Goal: Download file/media: Download file/media

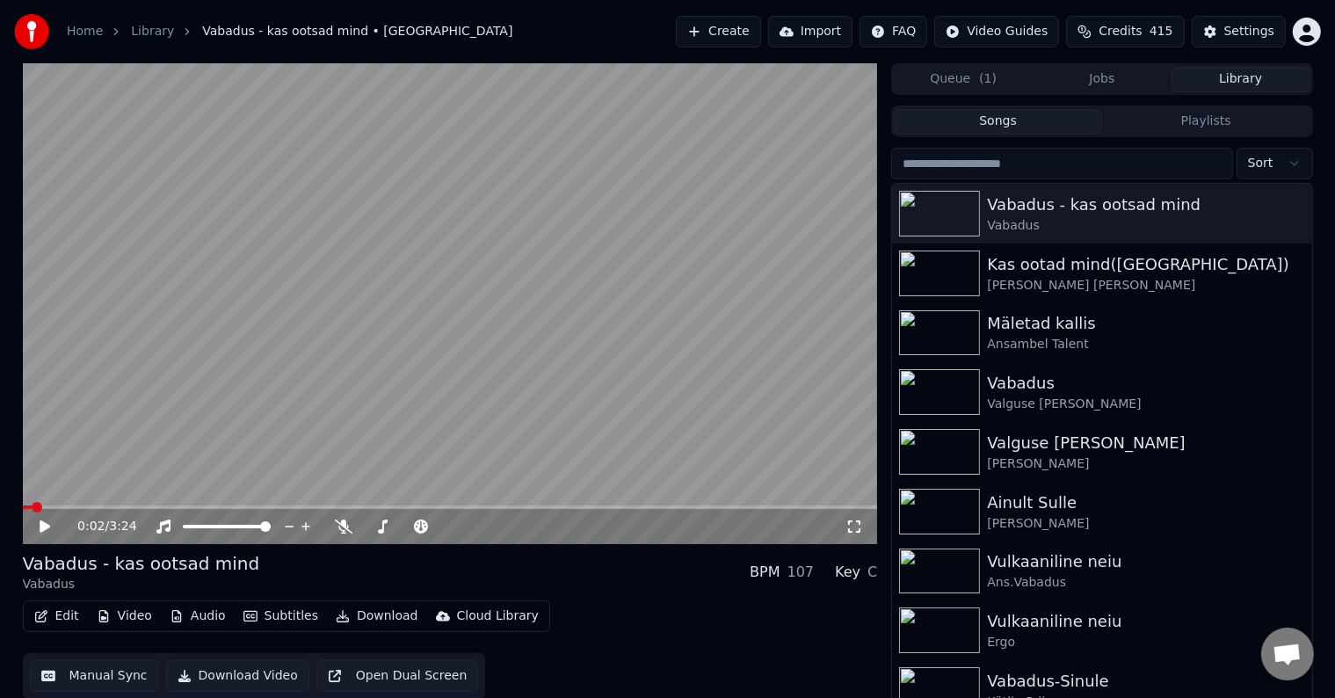
click at [728, 25] on button "Create" at bounding box center [718, 32] width 85 height 32
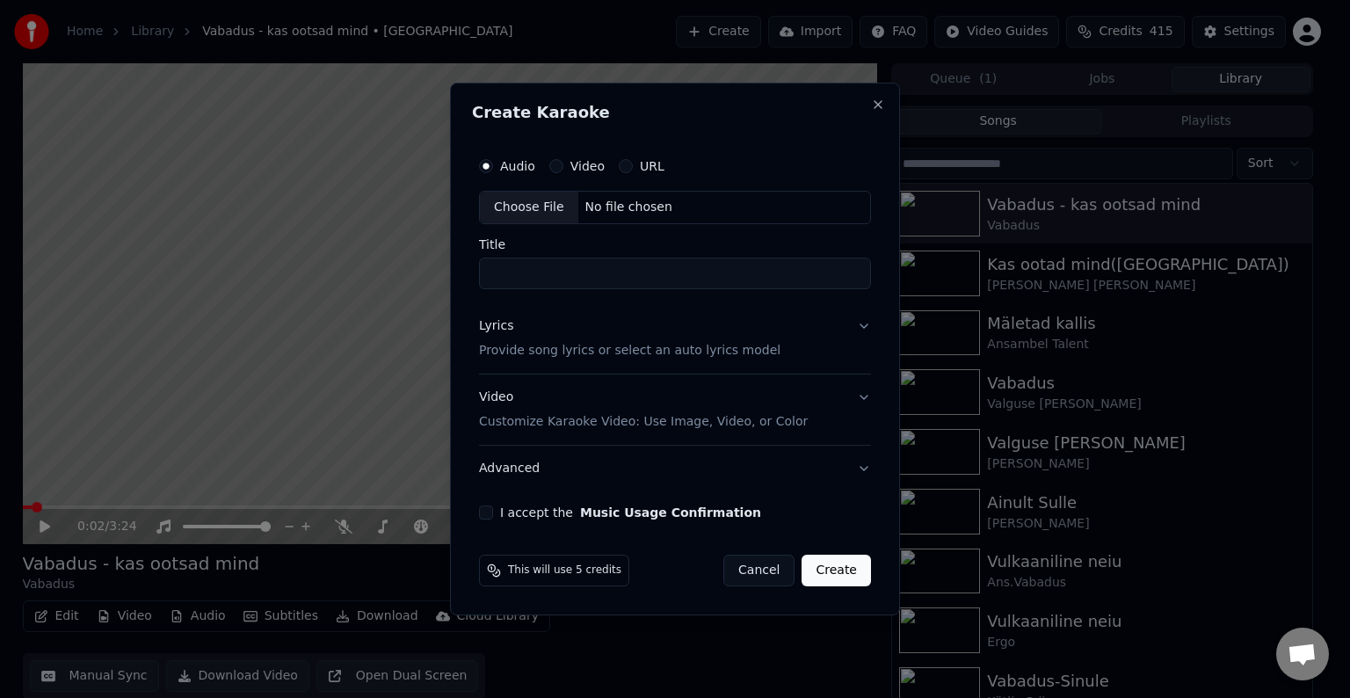
click at [571, 170] on label "Video" at bounding box center [587, 166] width 34 height 12
click at [563, 170] on button "Video" at bounding box center [556, 166] width 14 height 14
click at [652, 211] on div "No file chosen" at bounding box center [628, 208] width 101 height 18
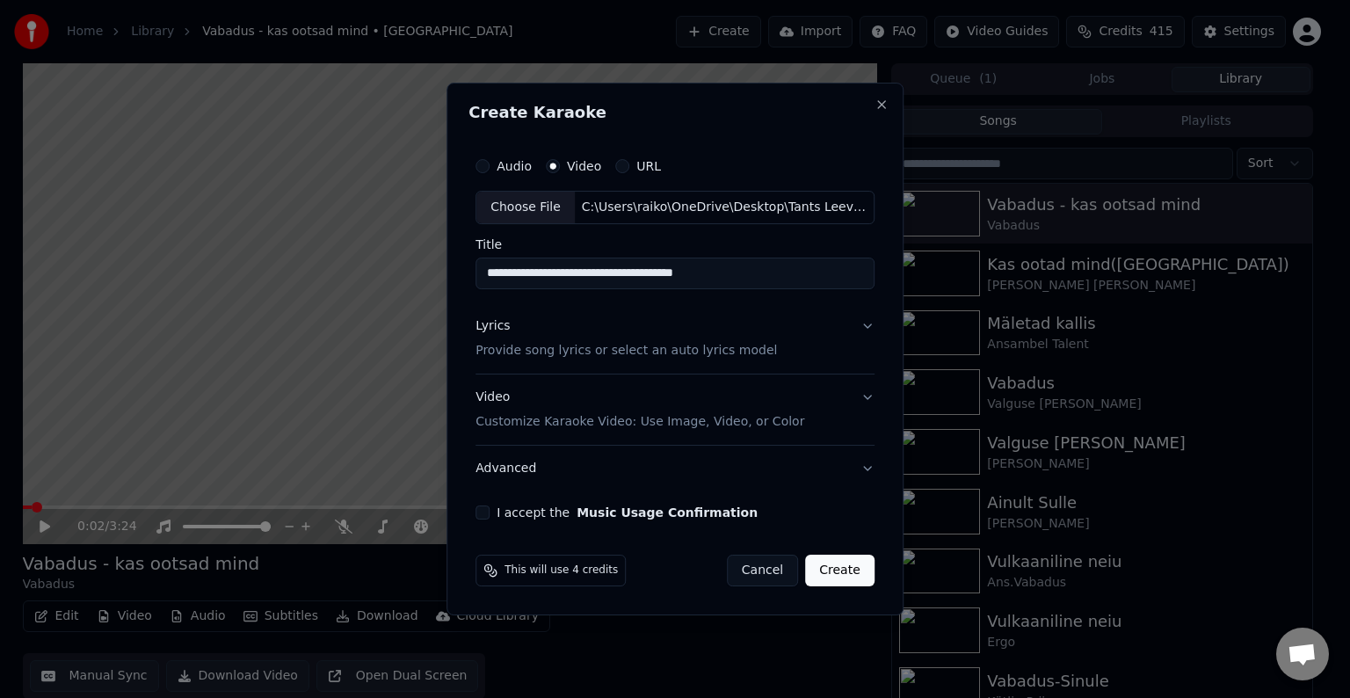
click at [738, 268] on input "**********" at bounding box center [674, 273] width 399 height 32
type input "**********"
click at [481, 514] on button "I accept the Music Usage Confirmation" at bounding box center [482, 512] width 14 height 14
click at [847, 567] on button "Create" at bounding box center [839, 570] width 69 height 32
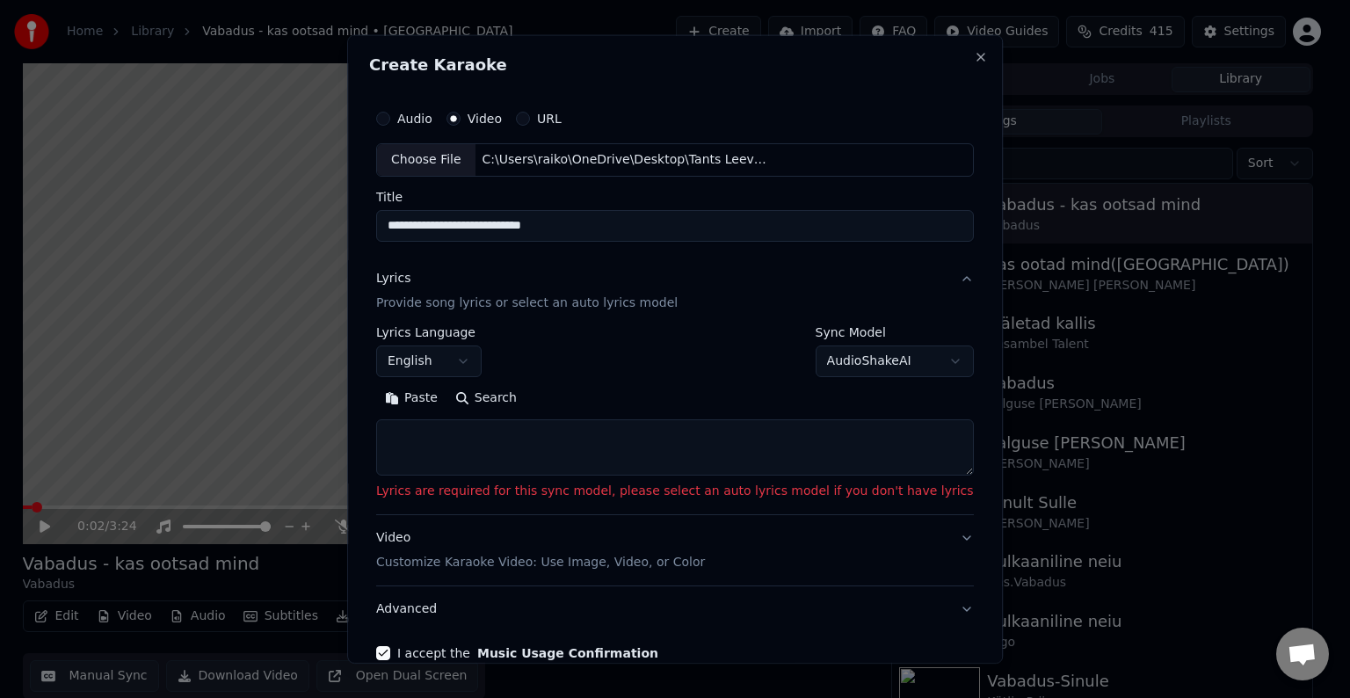
click at [446, 394] on button "Paste" at bounding box center [411, 398] width 70 height 28
type textarea "**********"
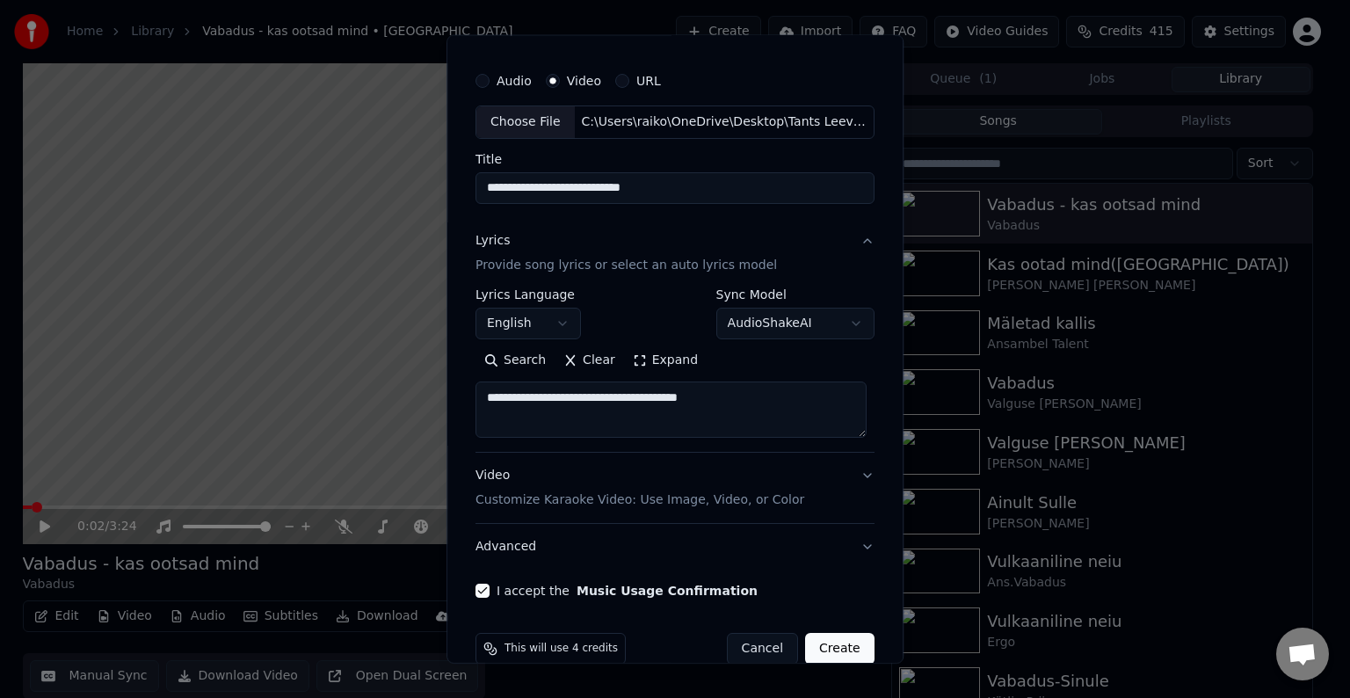
scroll to position [68, 0]
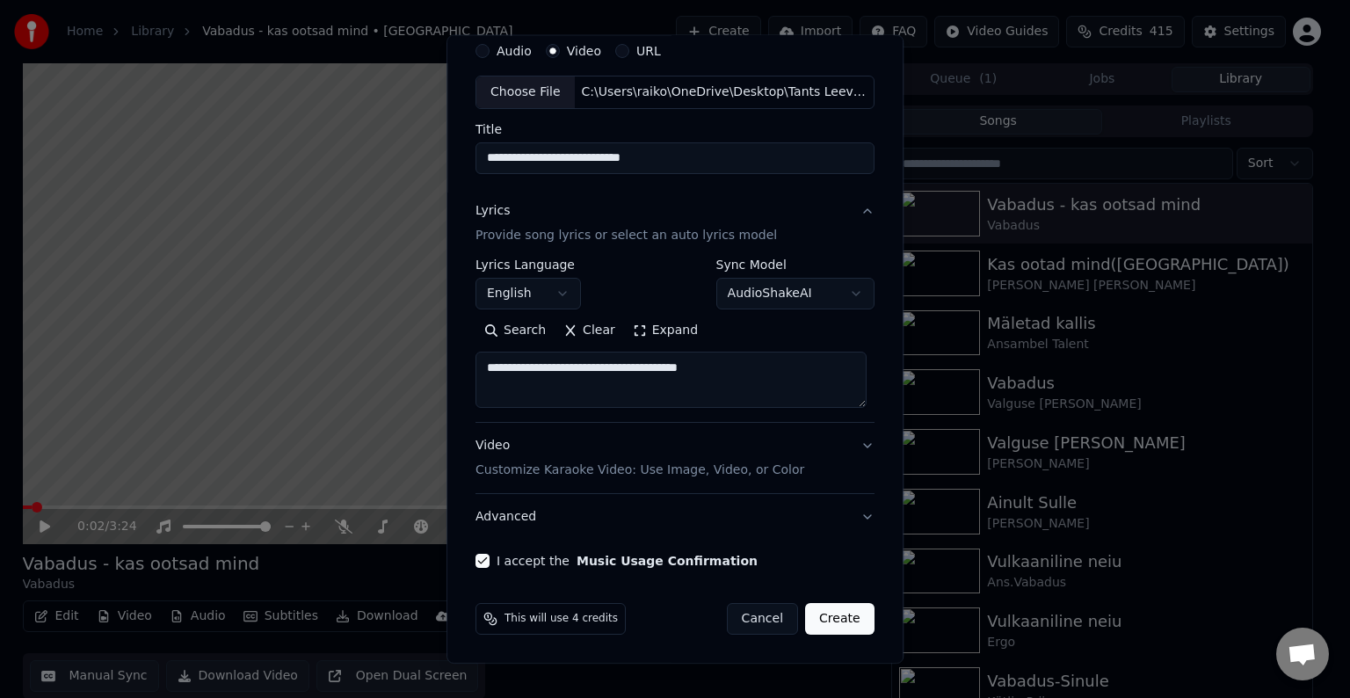
click at [555, 471] on p "Customize Karaoke Video: Use Image, Video, or Color" at bounding box center [639, 470] width 329 height 18
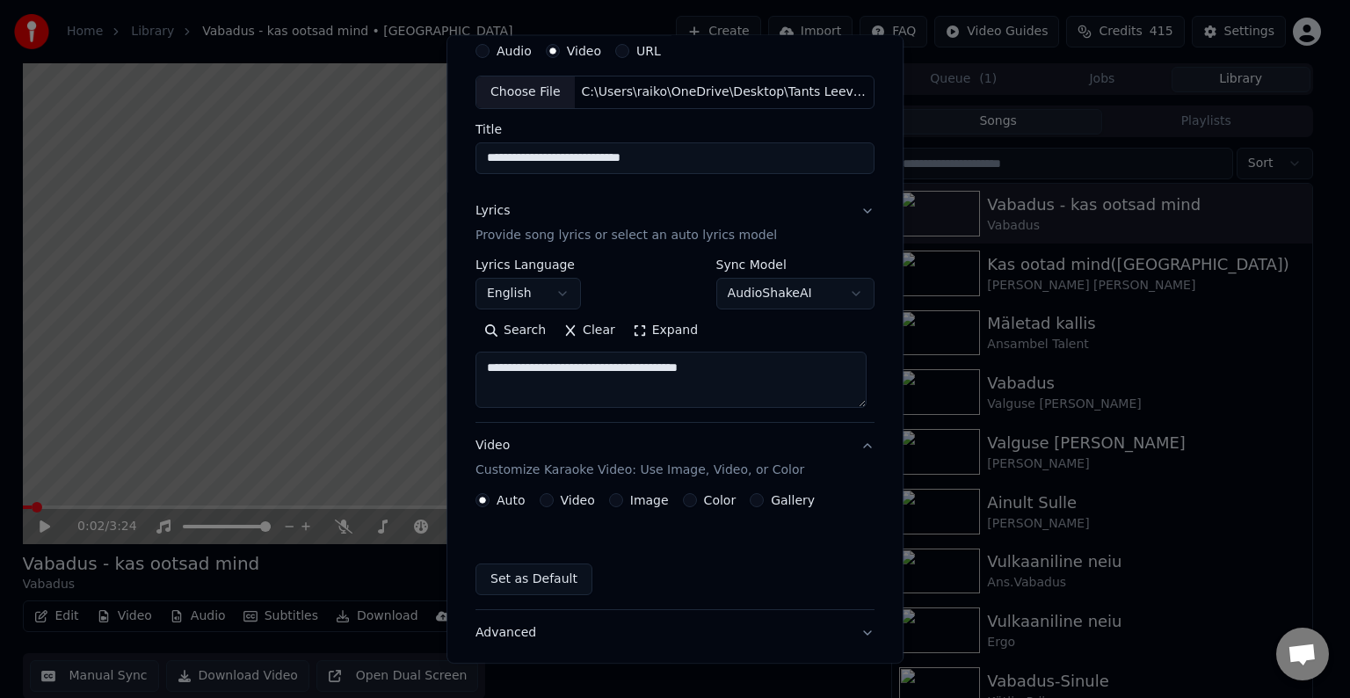
scroll to position [20, 0]
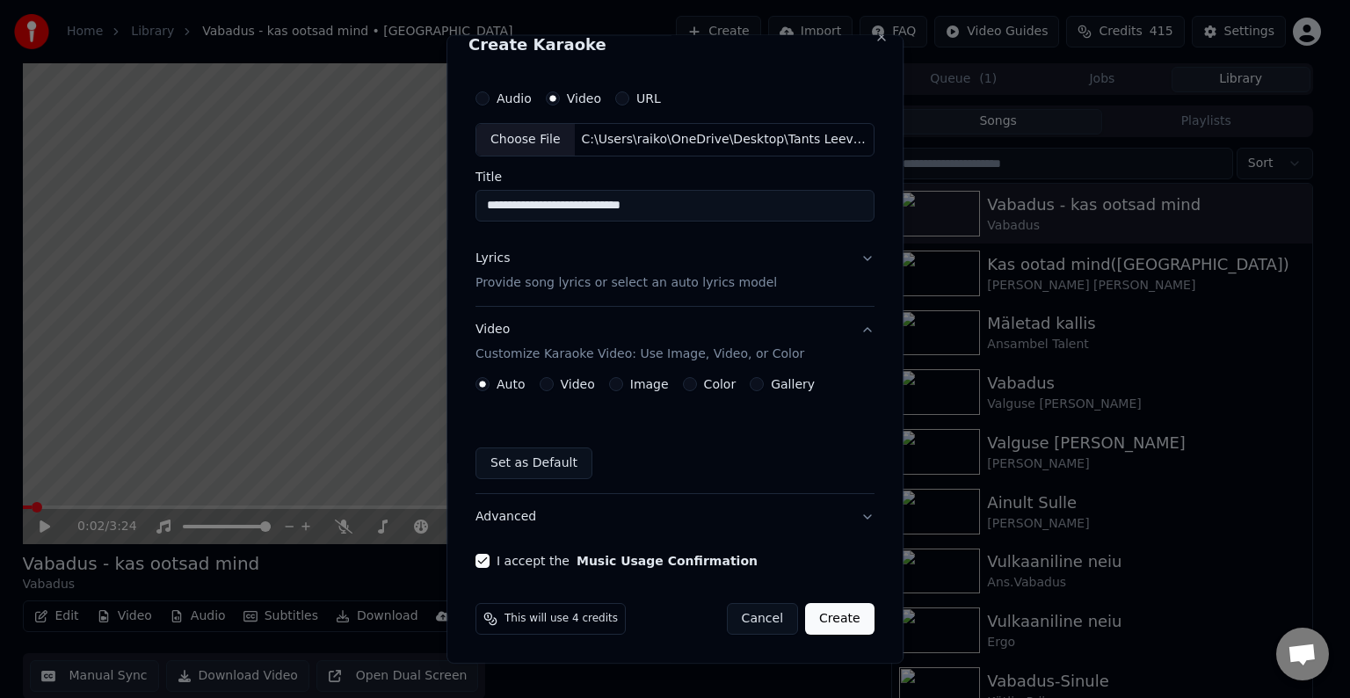
click at [825, 619] on button "Create" at bounding box center [839, 619] width 69 height 32
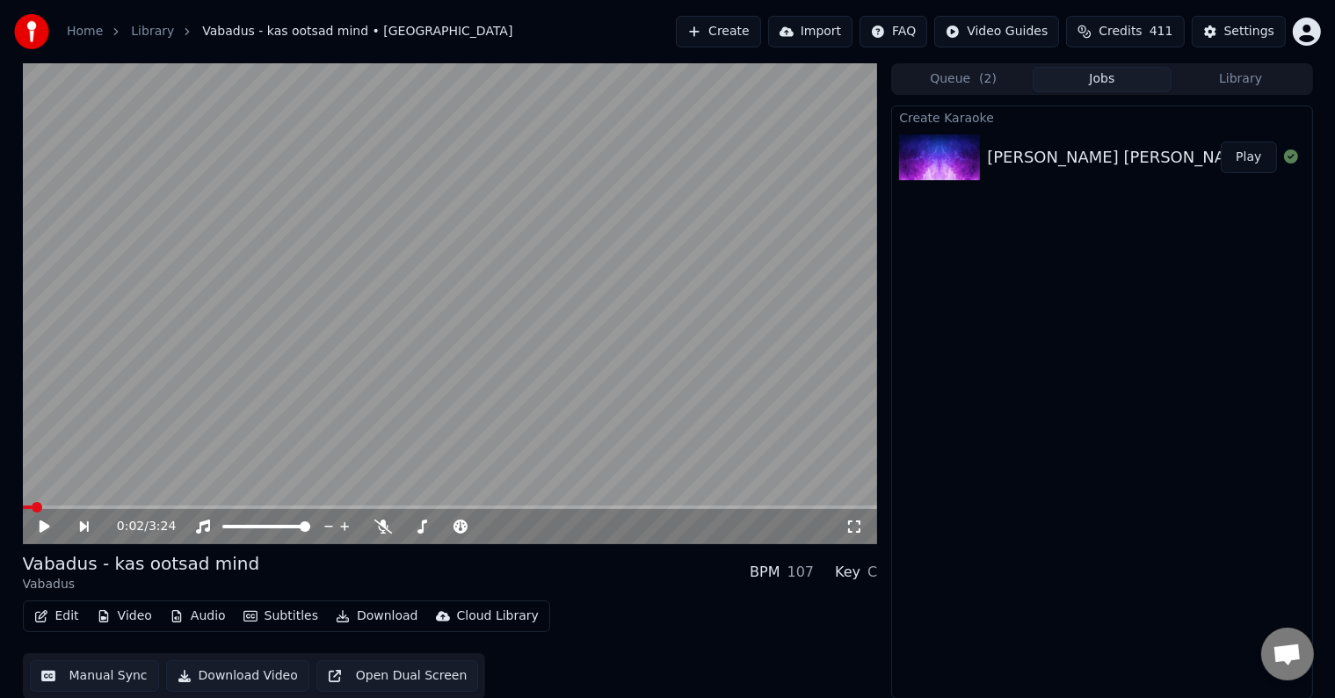
click at [1250, 144] on button "Play" at bounding box center [1247, 157] width 55 height 32
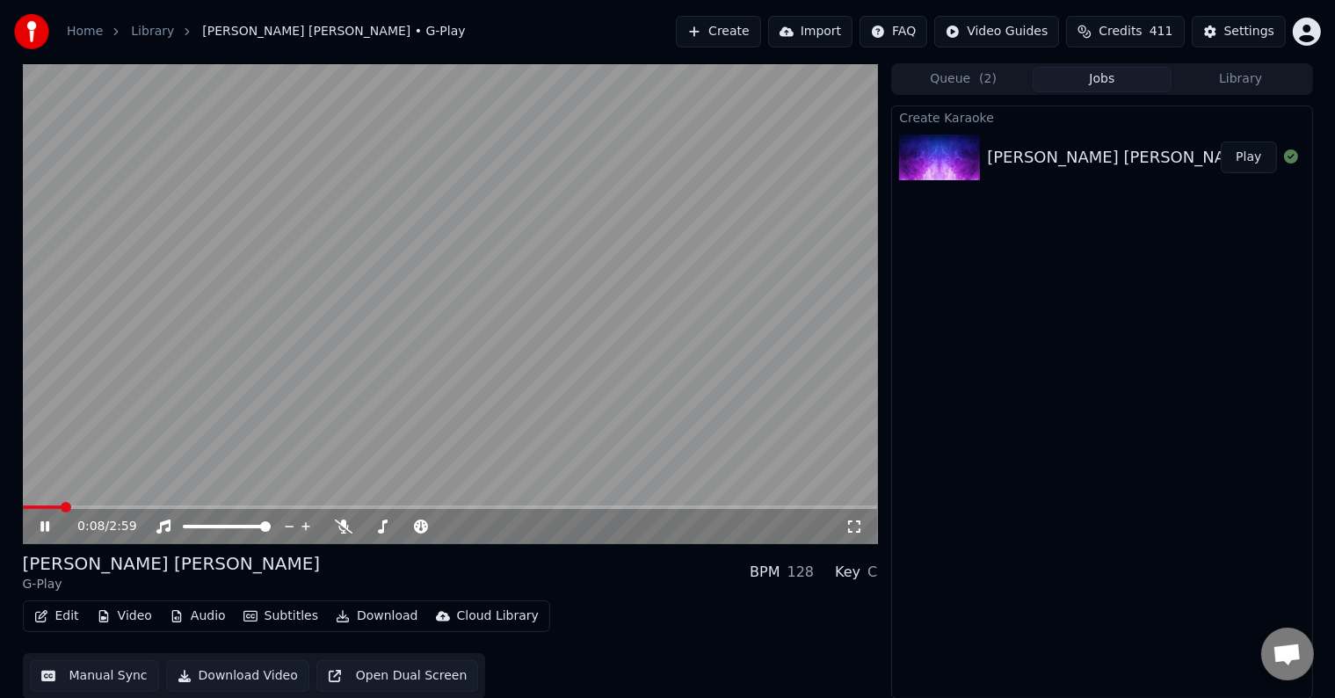
click at [69, 616] on button "Edit" at bounding box center [56, 616] width 59 height 25
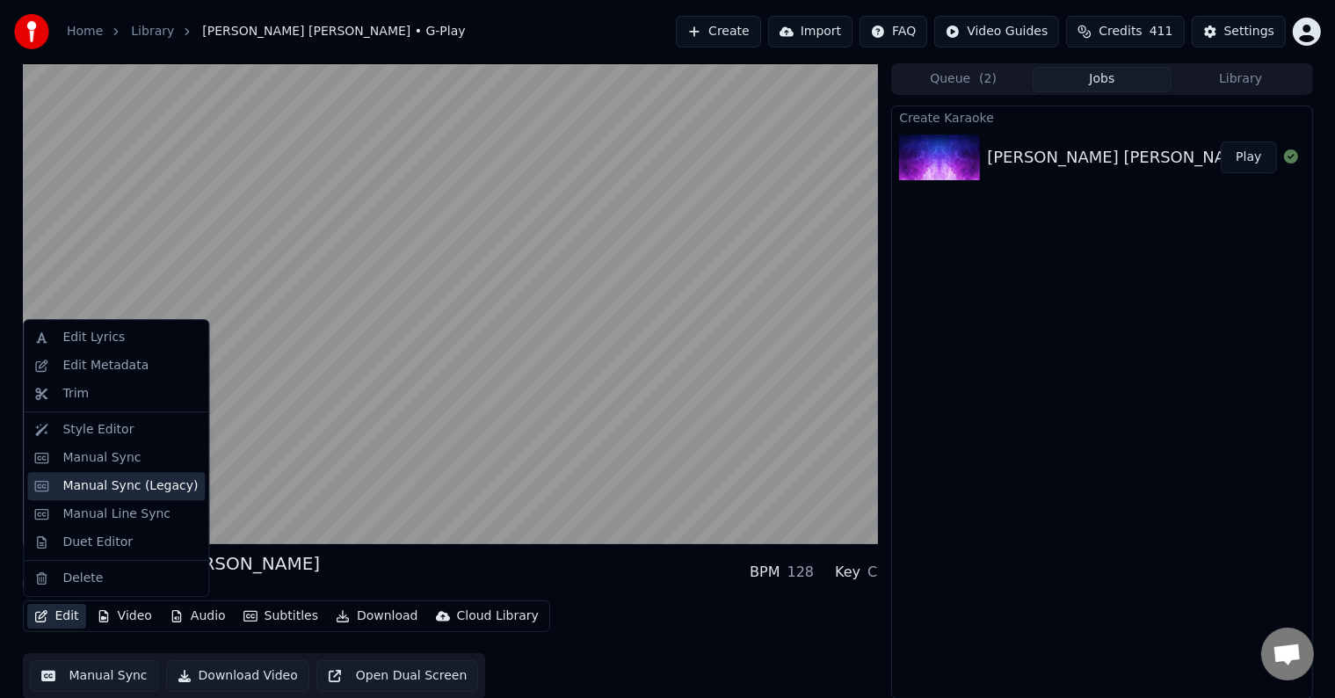
click at [135, 481] on div "Manual Sync (Legacy)" at bounding box center [129, 486] width 135 height 18
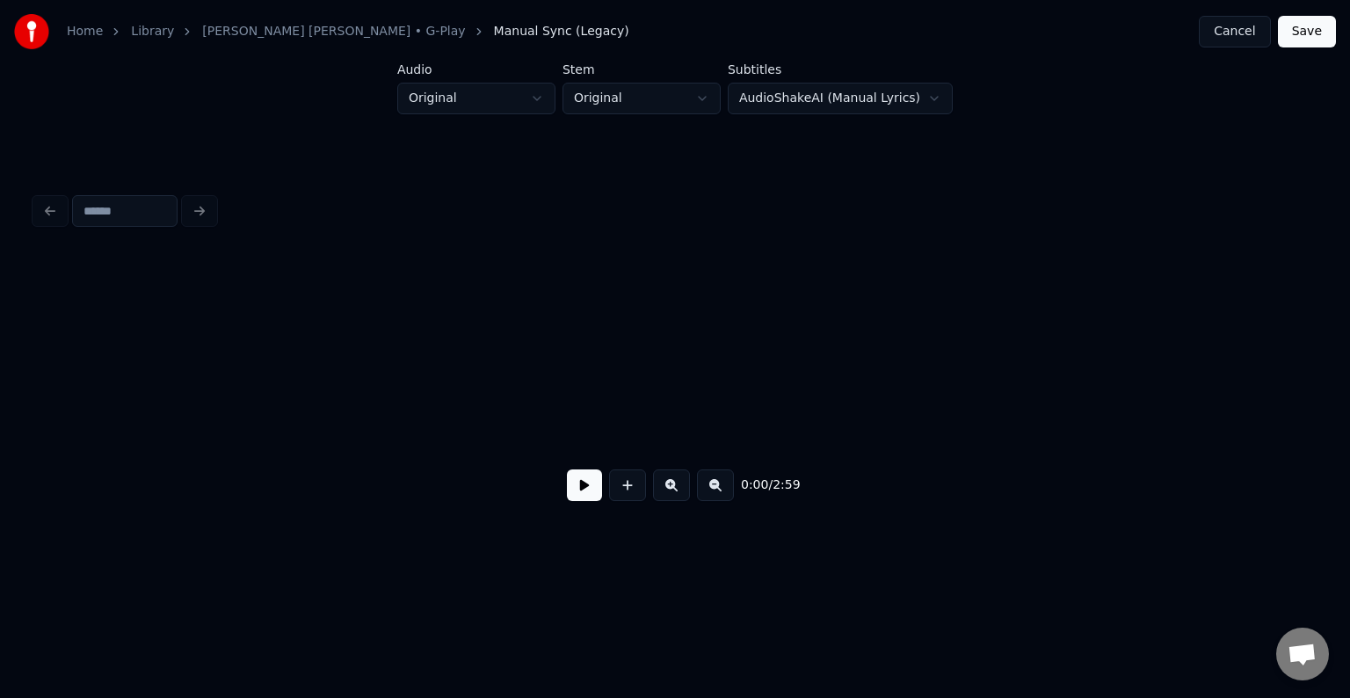
scroll to position [0, 8477]
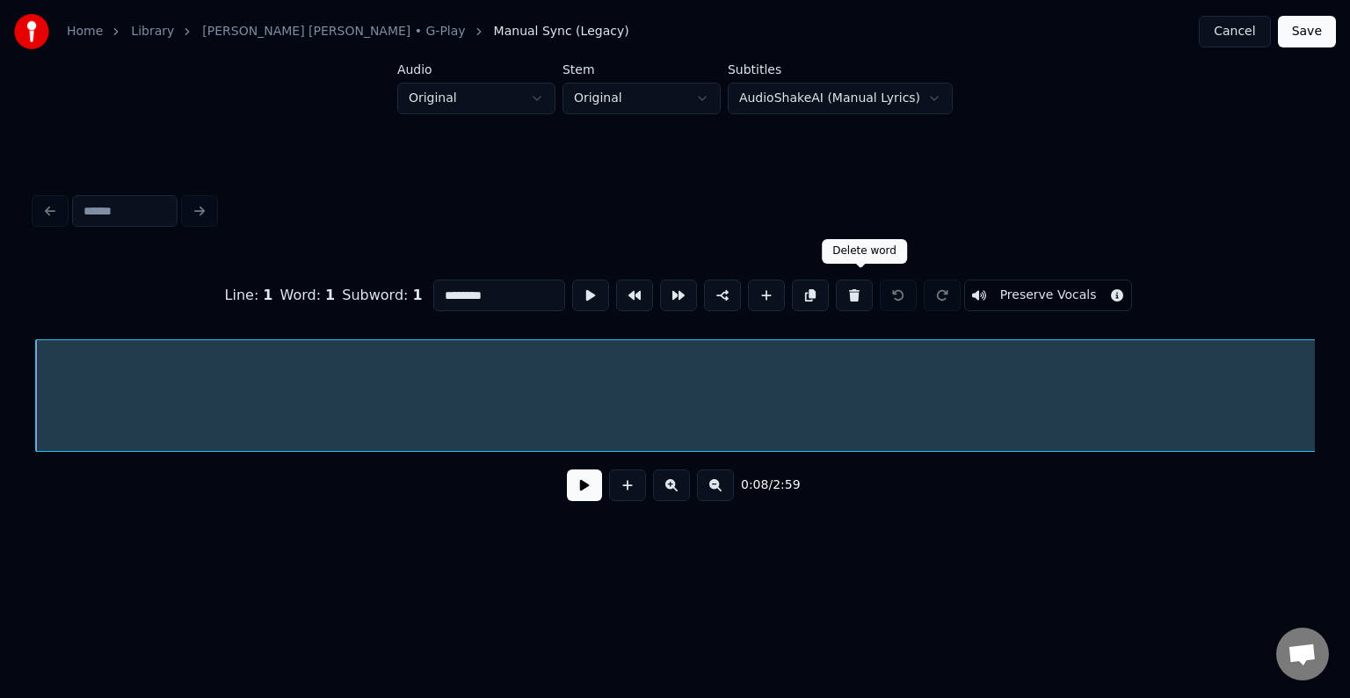
click at [856, 297] on button at bounding box center [854, 295] width 37 height 32
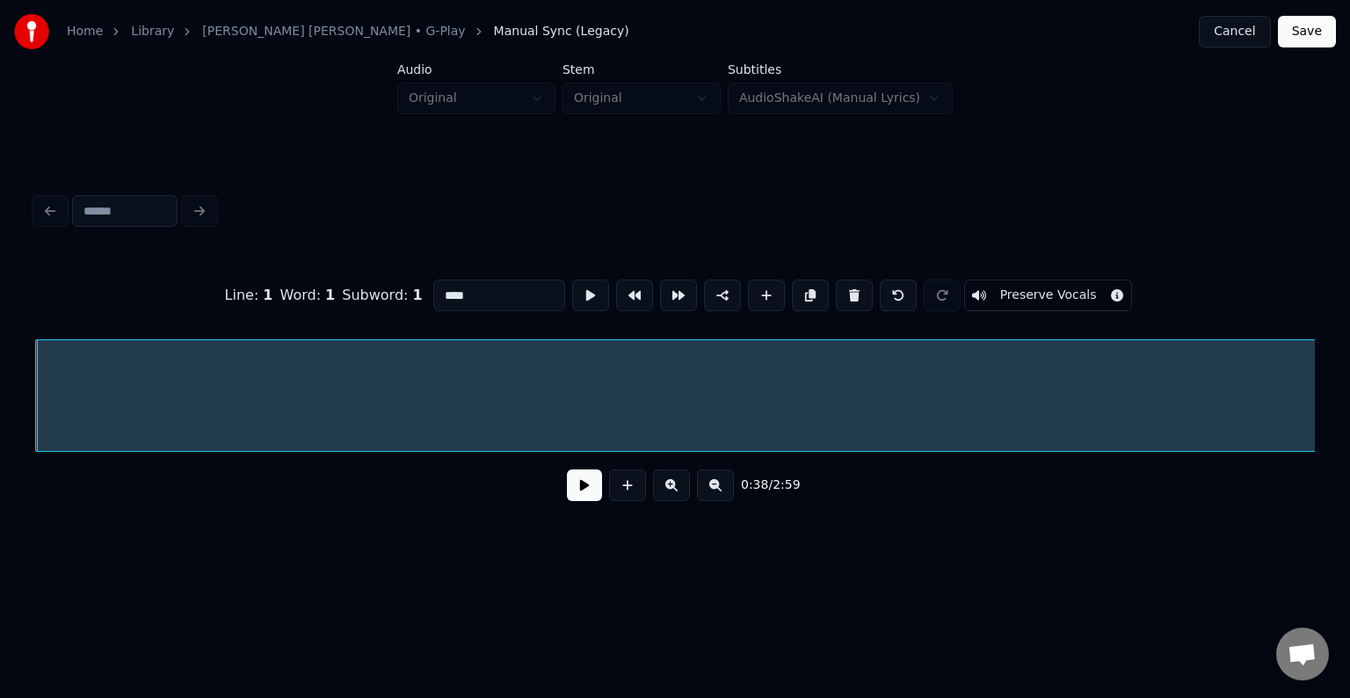
click at [856, 297] on button at bounding box center [854, 295] width 37 height 32
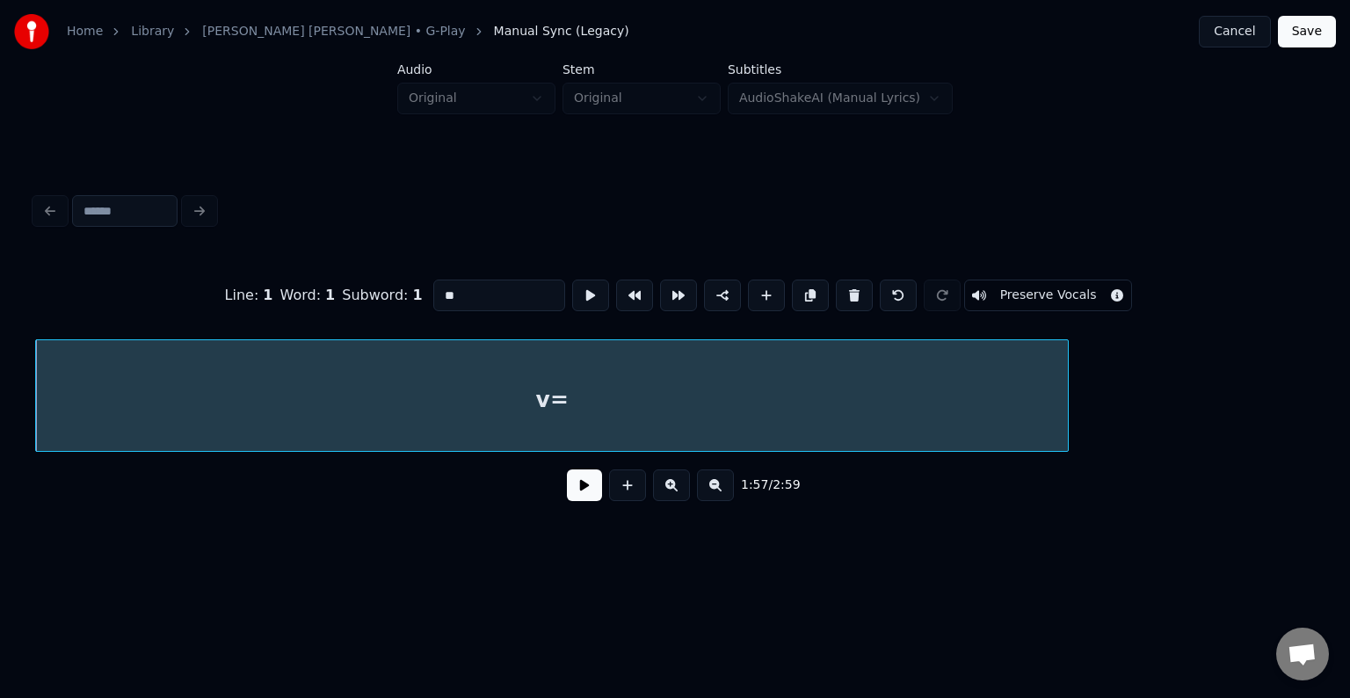
click at [856, 297] on button at bounding box center [854, 295] width 37 height 32
type input "**********"
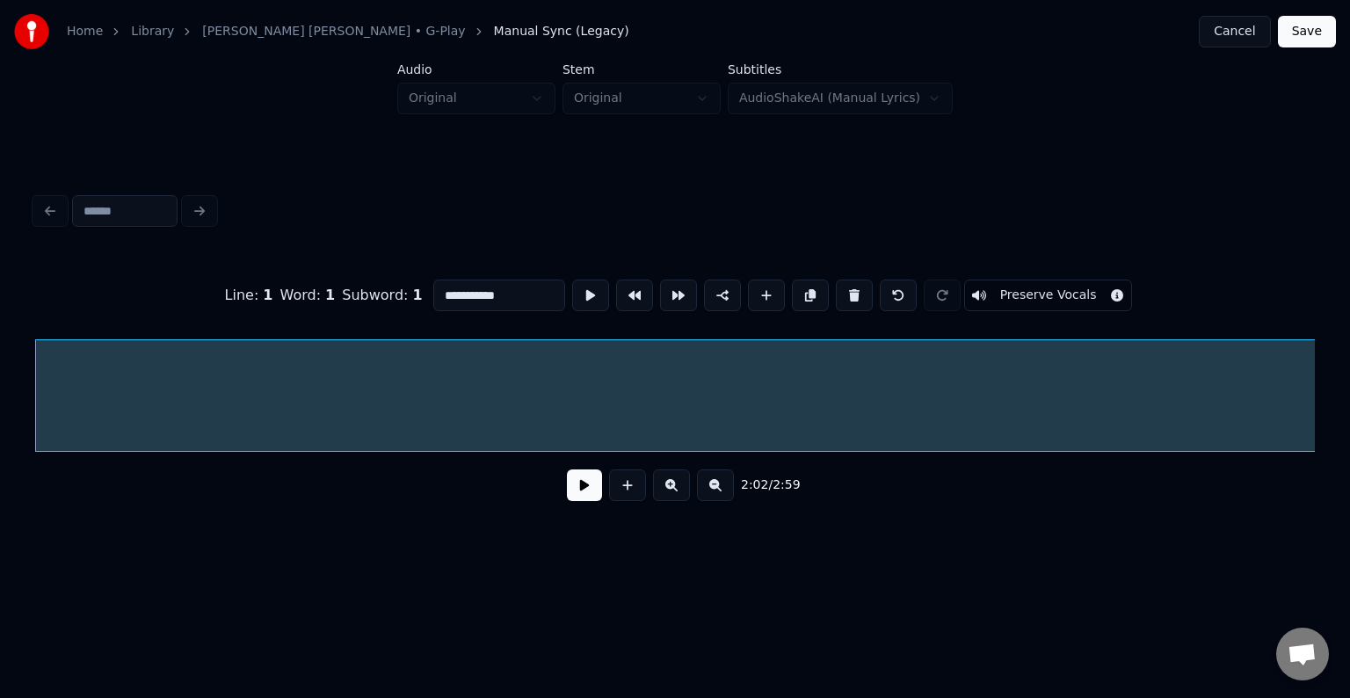
click at [856, 297] on button at bounding box center [854, 295] width 37 height 32
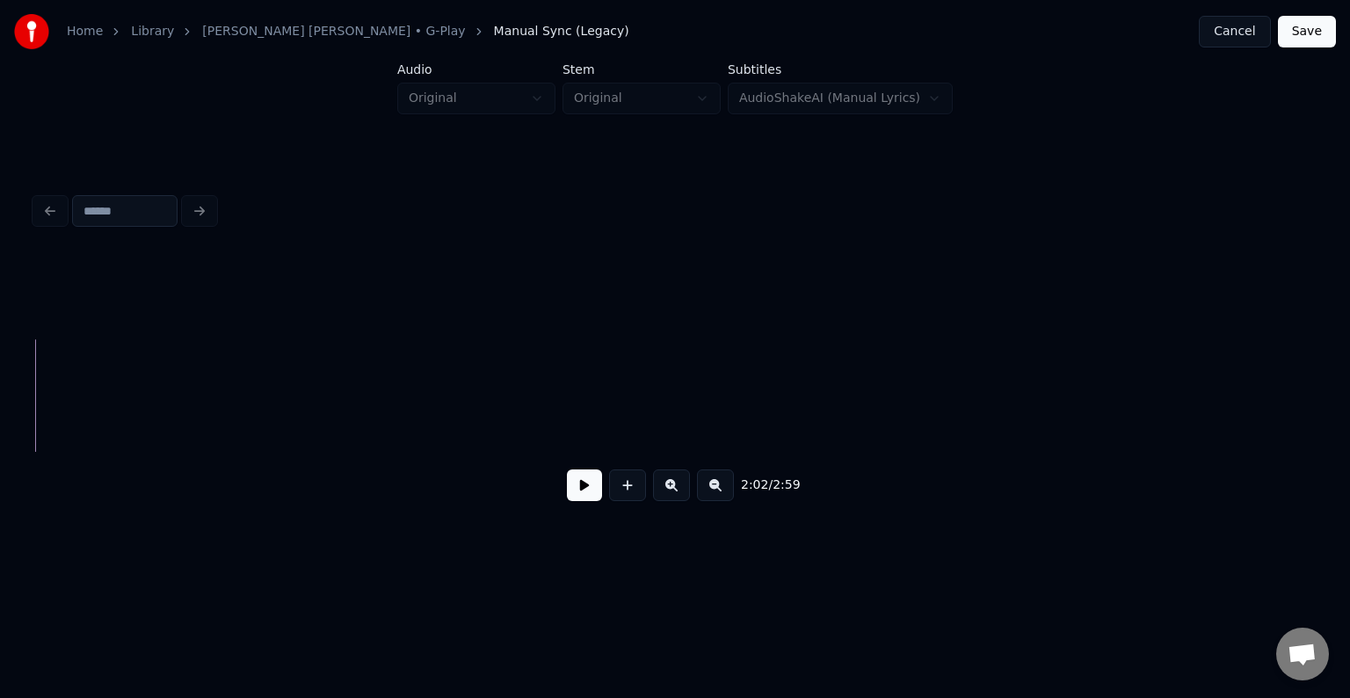
click at [1297, 32] on button "Save" at bounding box center [1307, 32] width 58 height 32
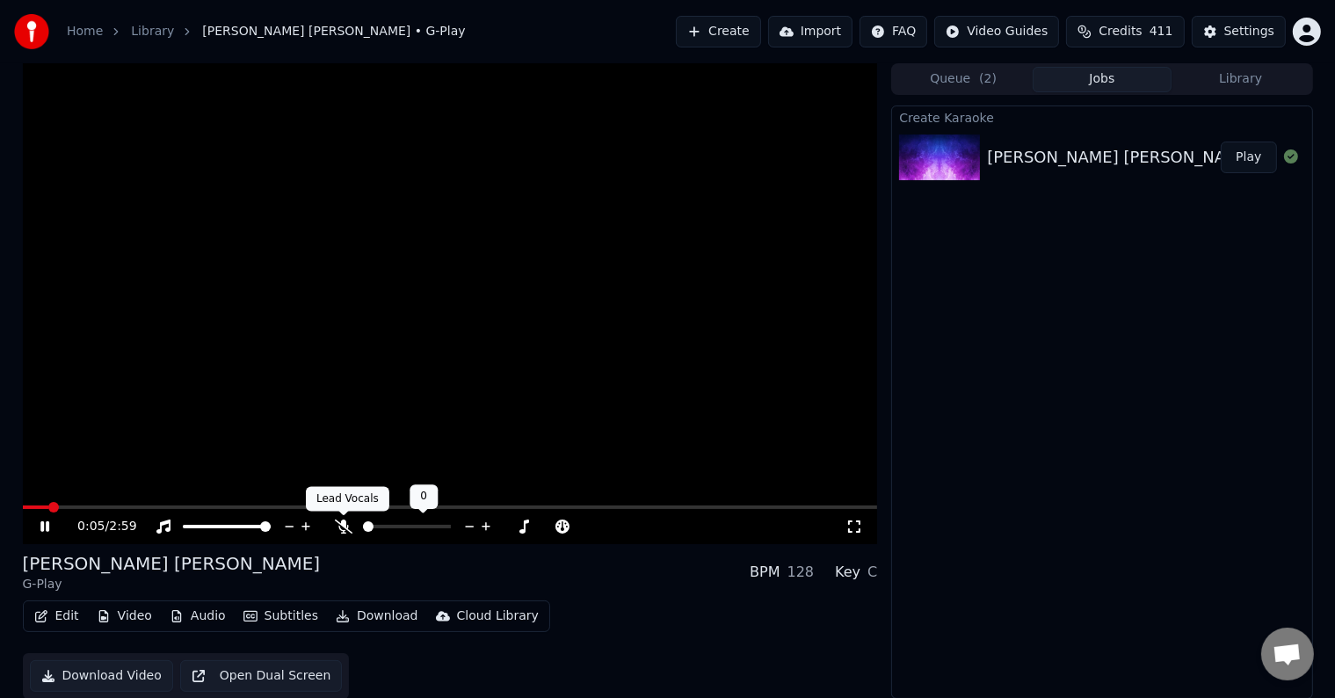
click at [344, 526] on icon at bounding box center [344, 526] width 18 height 14
click at [437, 527] on span at bounding box center [420, 527] width 37 height 4
click at [383, 526] on icon at bounding box center [383, 526] width 10 height 14
click at [345, 525] on icon at bounding box center [344, 526] width 10 height 14
click at [363, 615] on button "Download" at bounding box center [377, 616] width 97 height 25
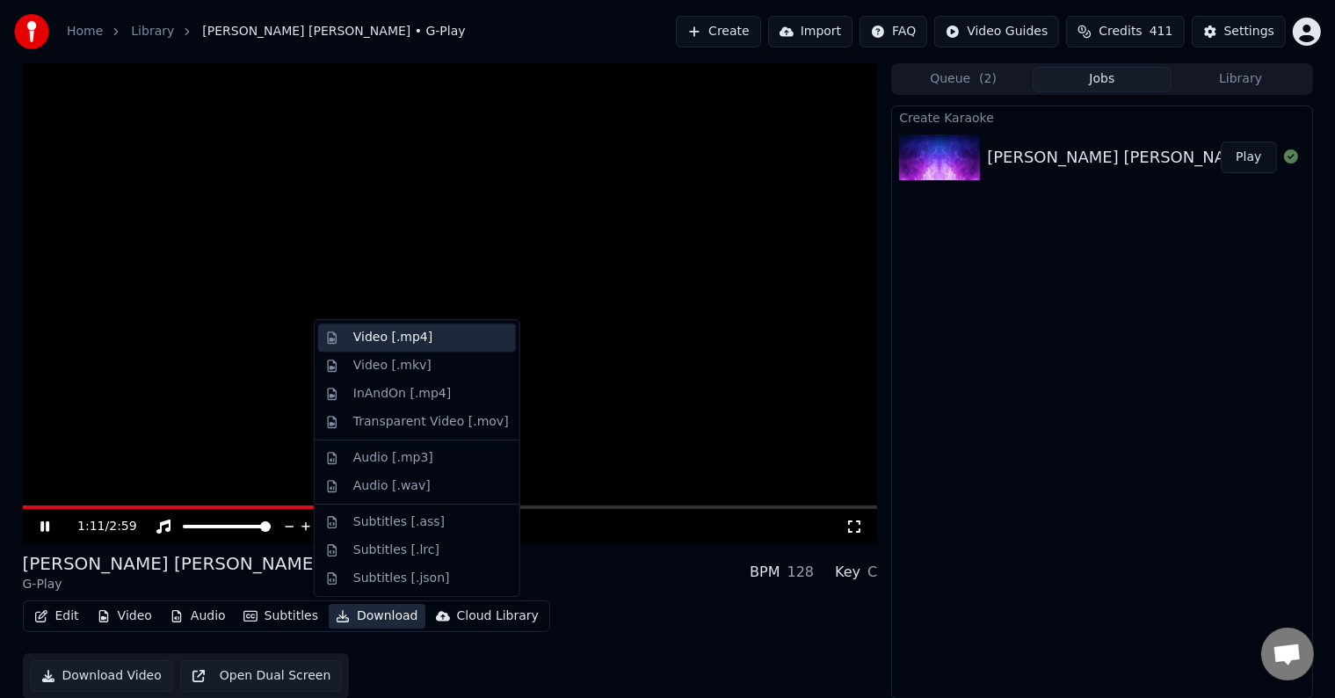
click at [382, 338] on div "Video [.mp4]" at bounding box center [392, 338] width 79 height 18
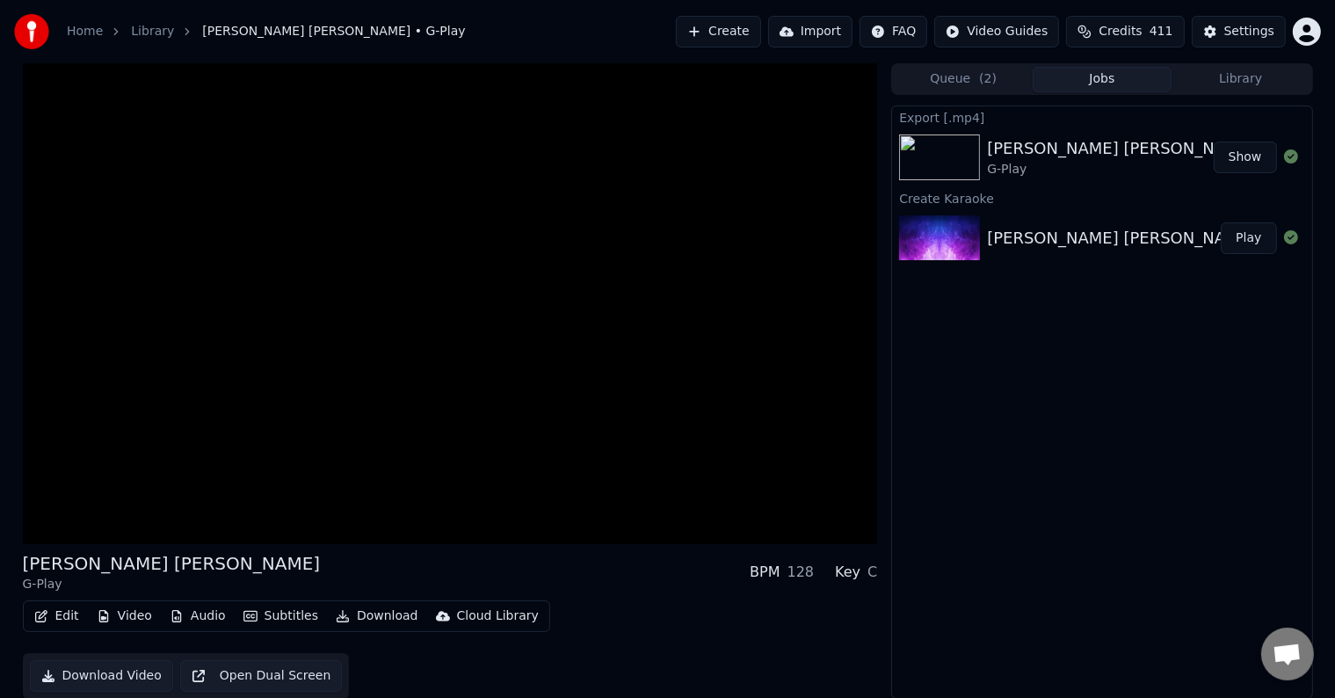
click at [1238, 165] on button "Show" at bounding box center [1244, 157] width 63 height 32
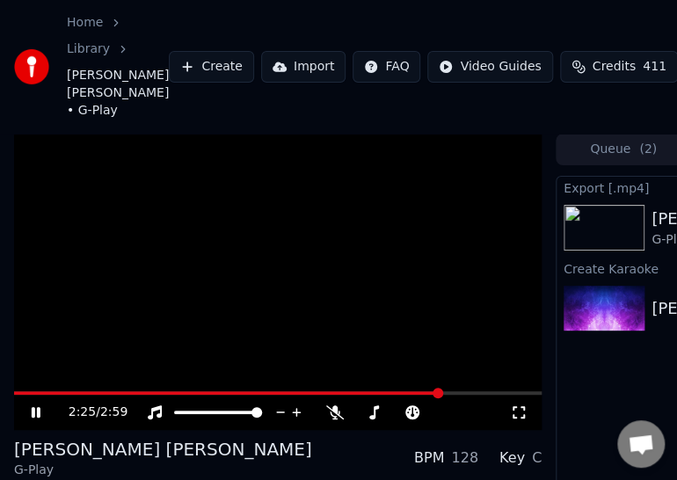
click at [40, 417] on icon at bounding box center [36, 412] width 9 height 11
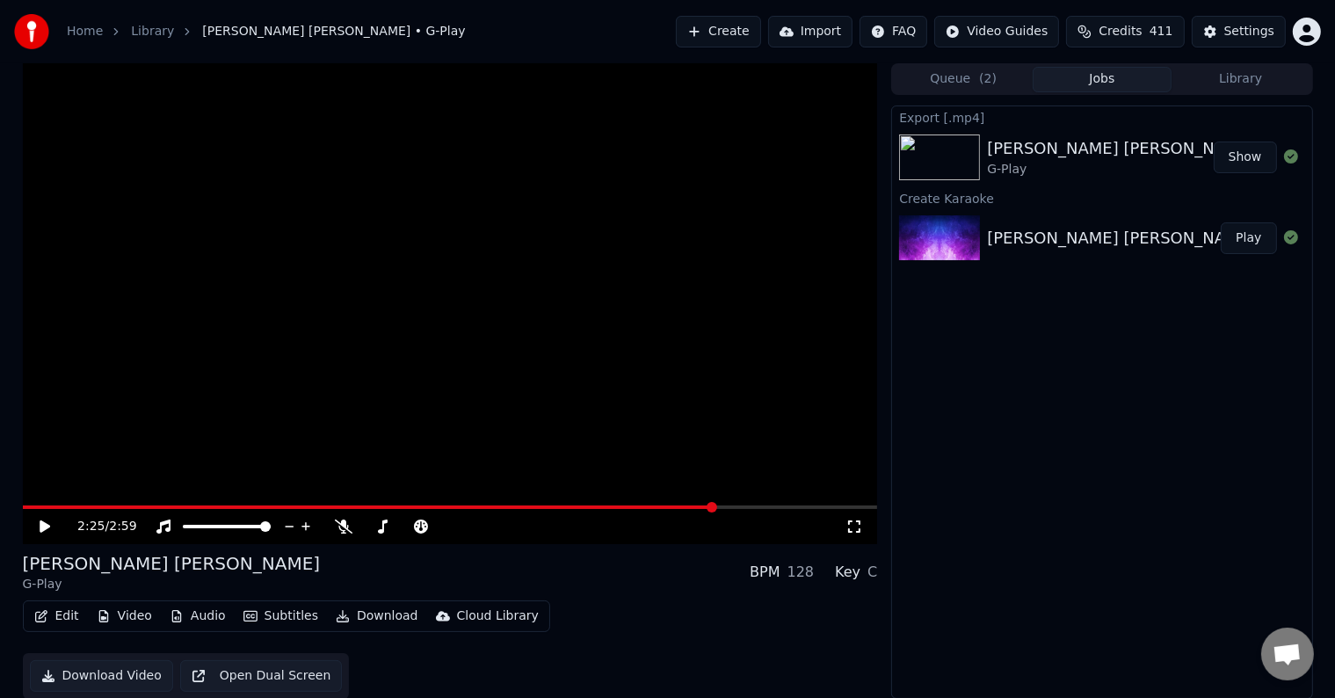
click at [721, 35] on button "Create" at bounding box center [718, 32] width 85 height 32
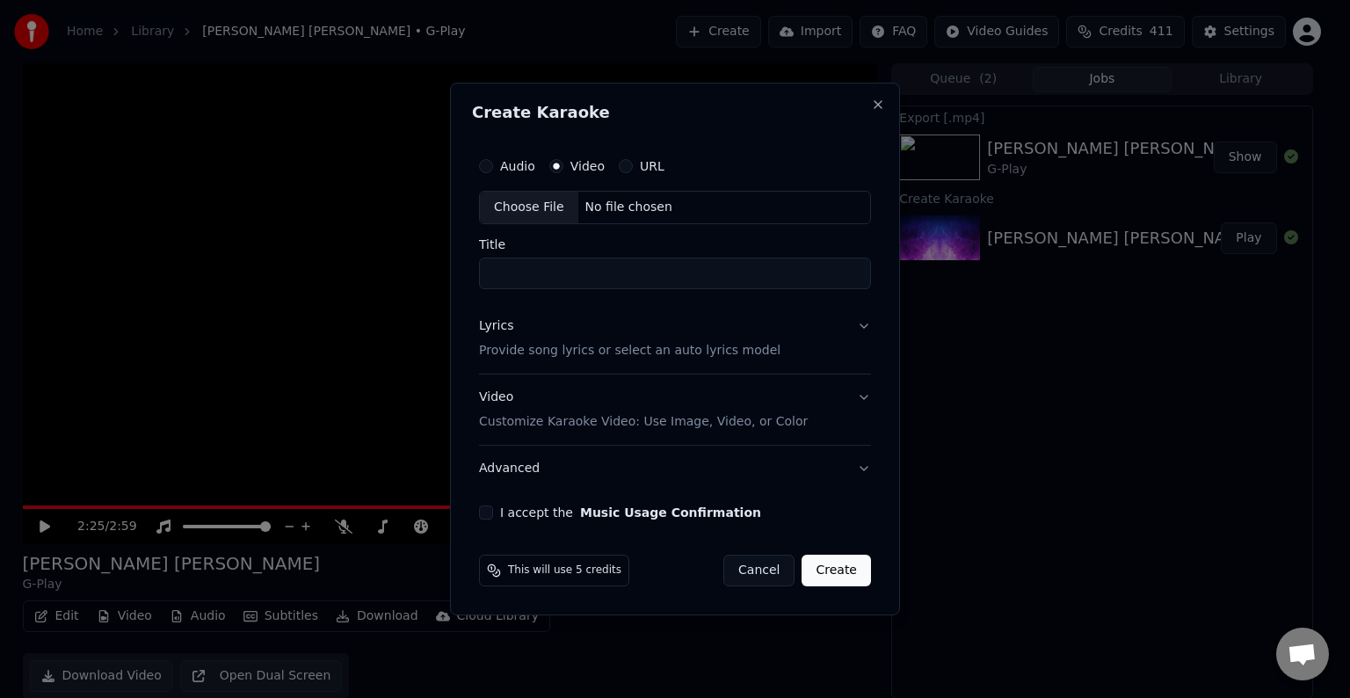
click at [608, 204] on div "No file chosen" at bounding box center [628, 208] width 101 height 18
click at [700, 274] on input "**********" at bounding box center [674, 273] width 399 height 32
type input "**********"
click at [737, 354] on p "Provide song lyrics or select an auto lyrics model" at bounding box center [625, 351] width 301 height 18
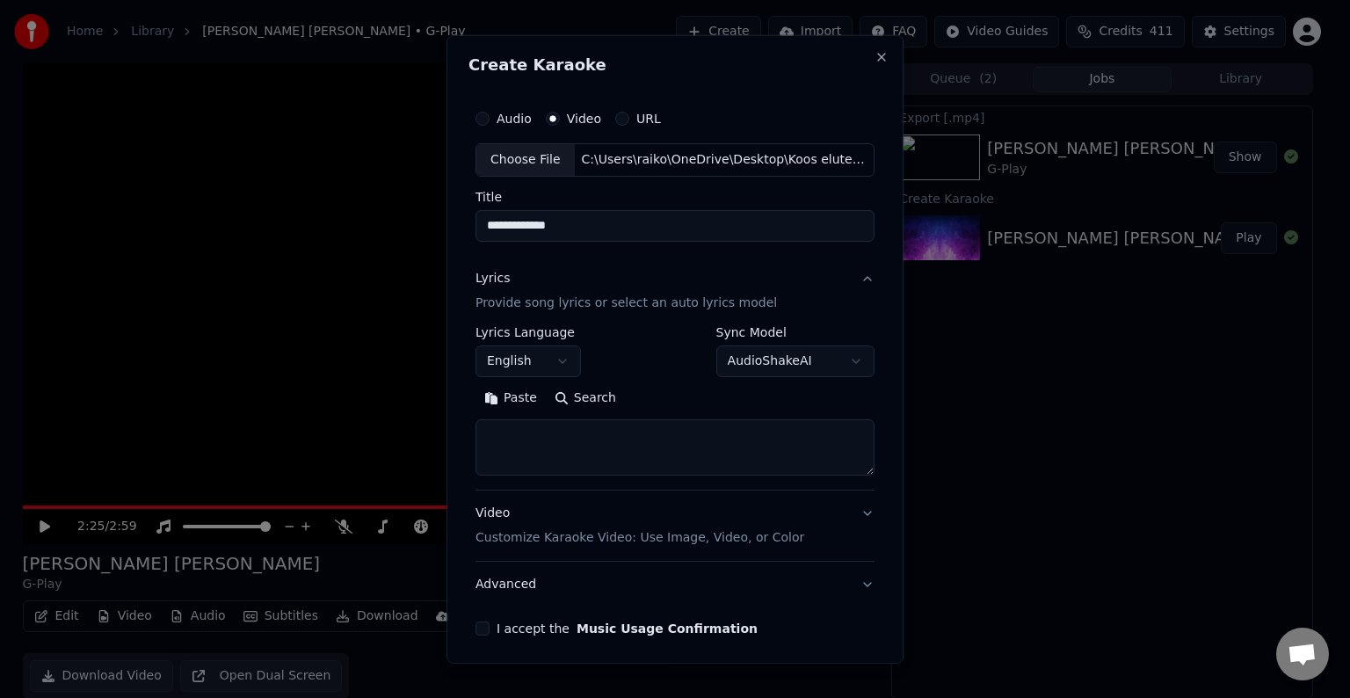
click at [555, 439] on textarea at bounding box center [674, 447] width 399 height 56
click at [524, 394] on button "Paste" at bounding box center [510, 398] width 70 height 28
type textarea "**********"
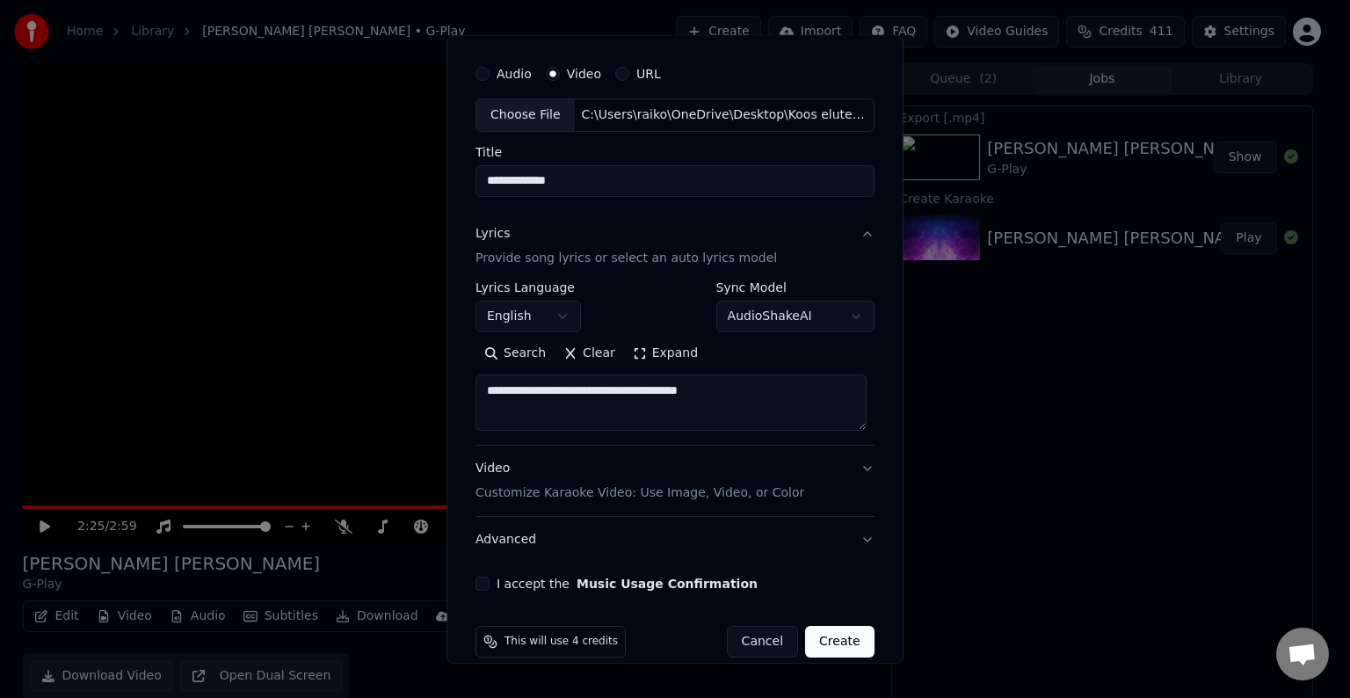
scroll to position [68, 0]
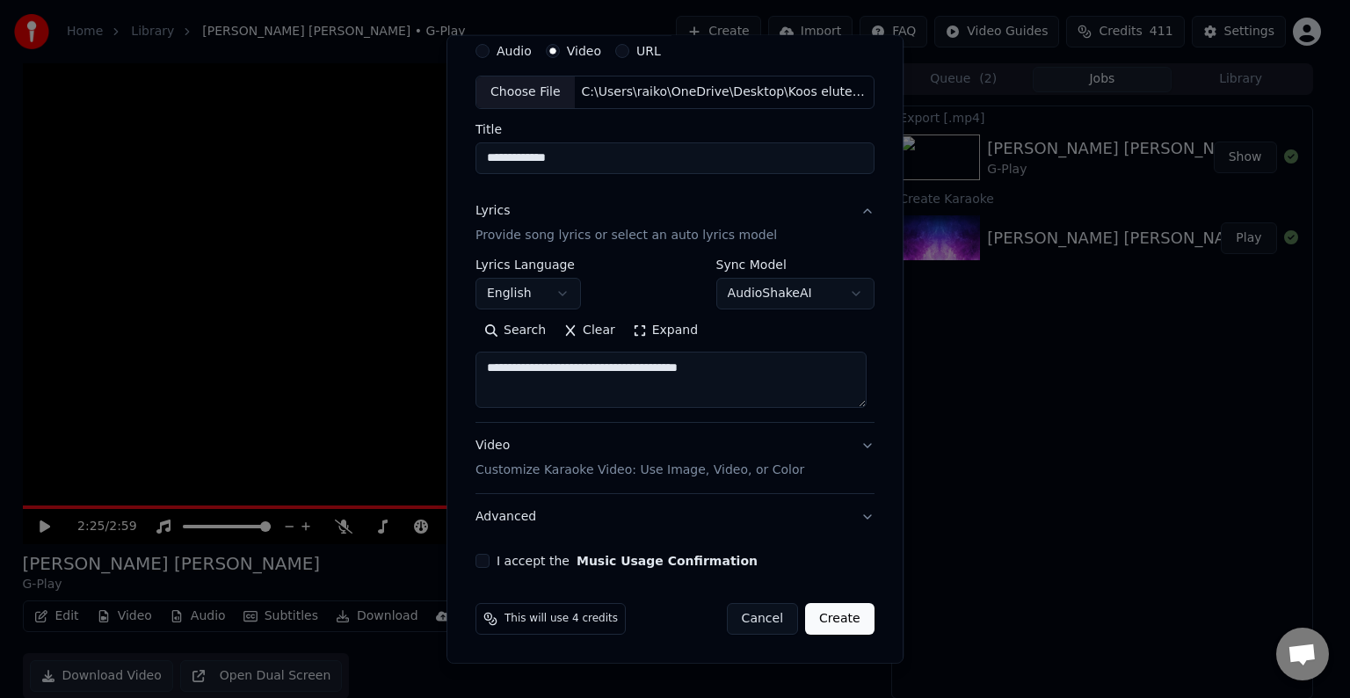
drag, startPoint x: 479, startPoint y: 559, endPoint x: 476, endPoint y: 569, distance: 10.9
click at [478, 561] on button "I accept the Music Usage Confirmation" at bounding box center [482, 561] width 14 height 14
click at [851, 623] on button "Create" at bounding box center [839, 619] width 69 height 32
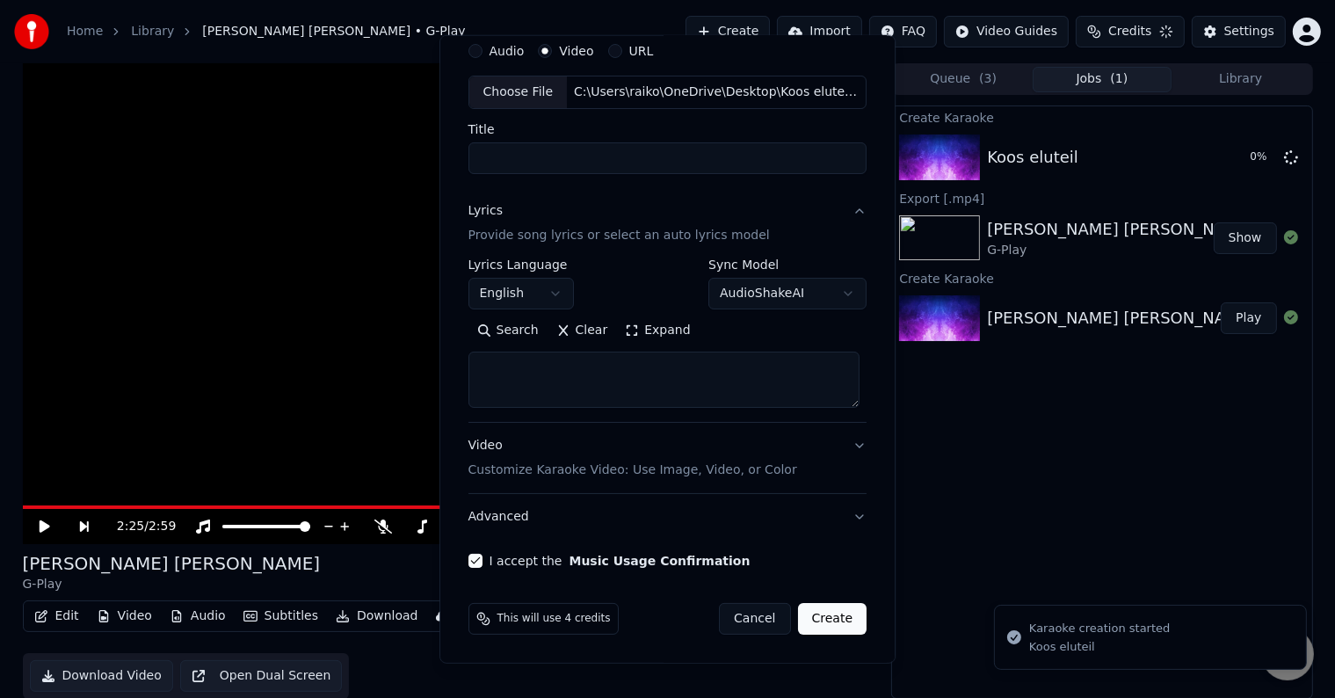
select select
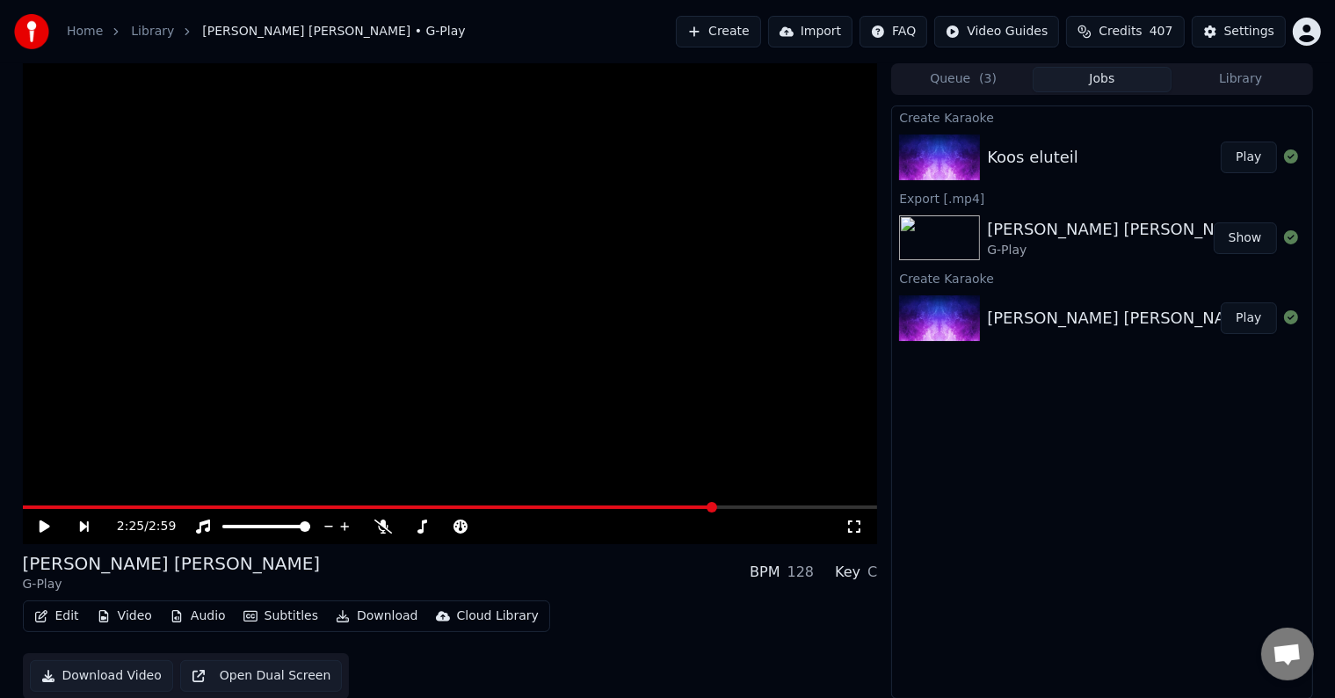
click at [1254, 165] on button "Play" at bounding box center [1247, 157] width 55 height 32
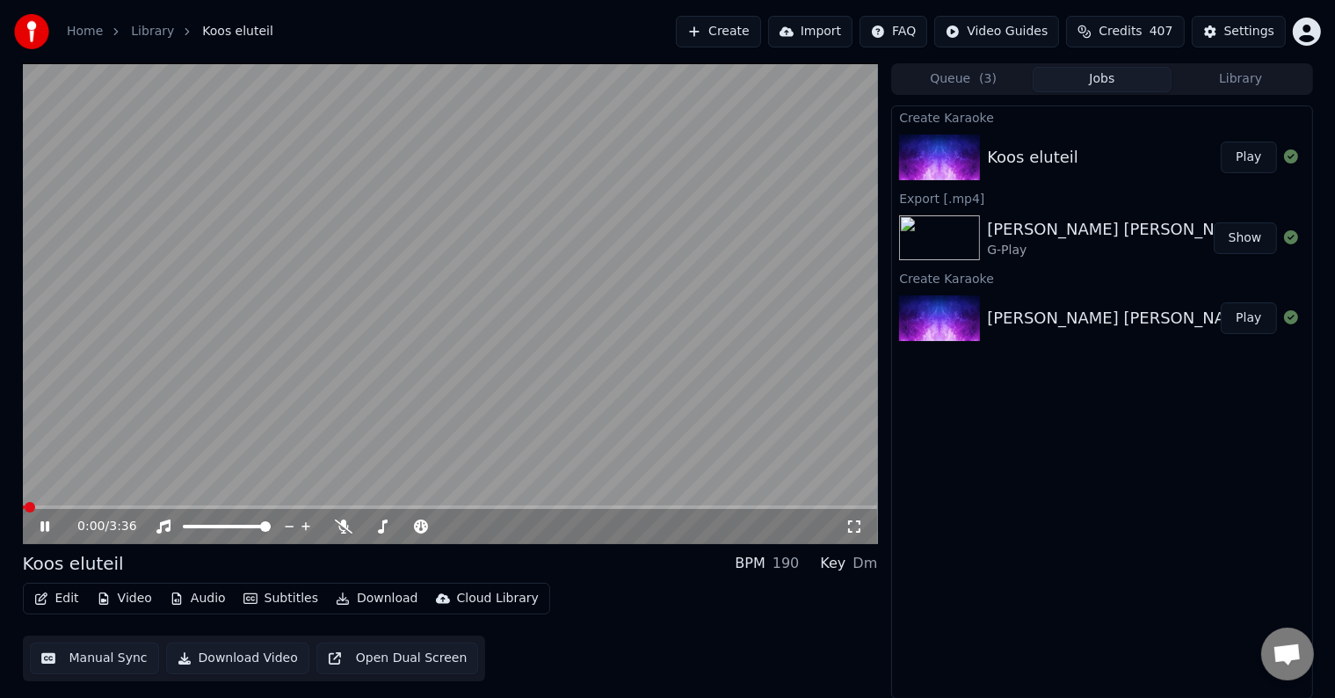
click at [58, 601] on button "Edit" at bounding box center [56, 598] width 59 height 25
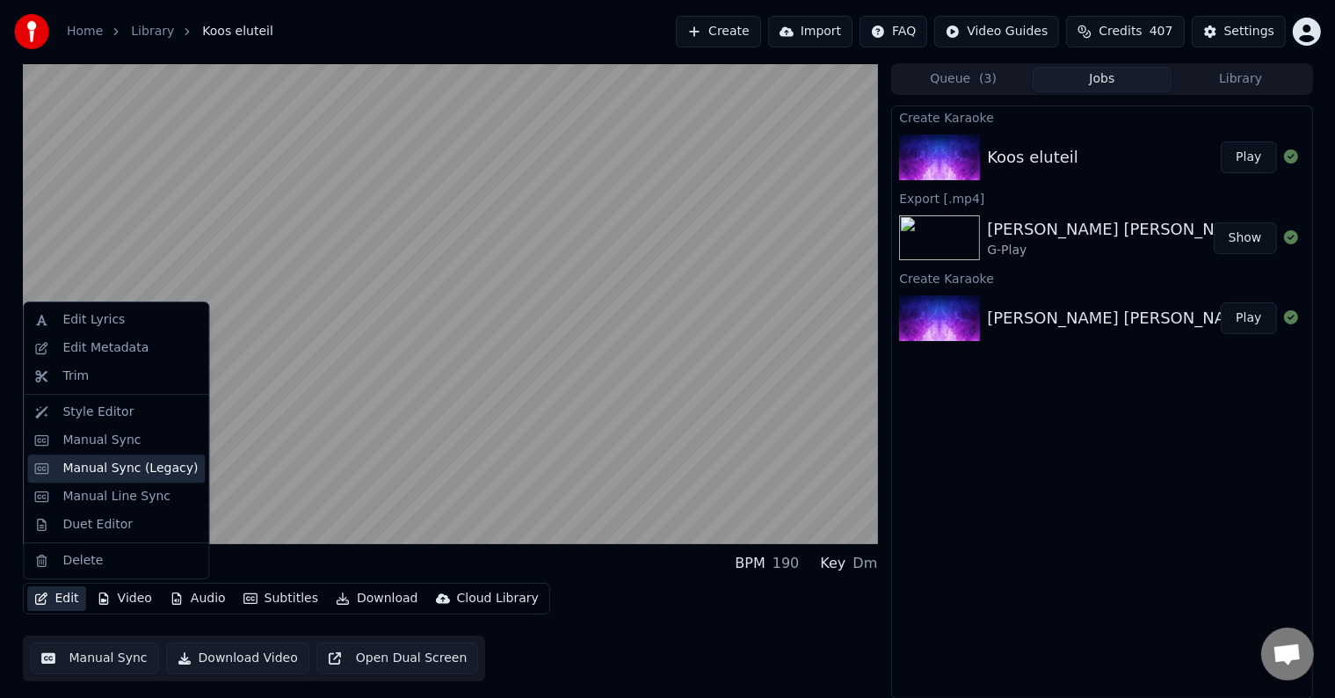
click at [128, 465] on div "Manual Sync (Legacy)" at bounding box center [129, 469] width 135 height 18
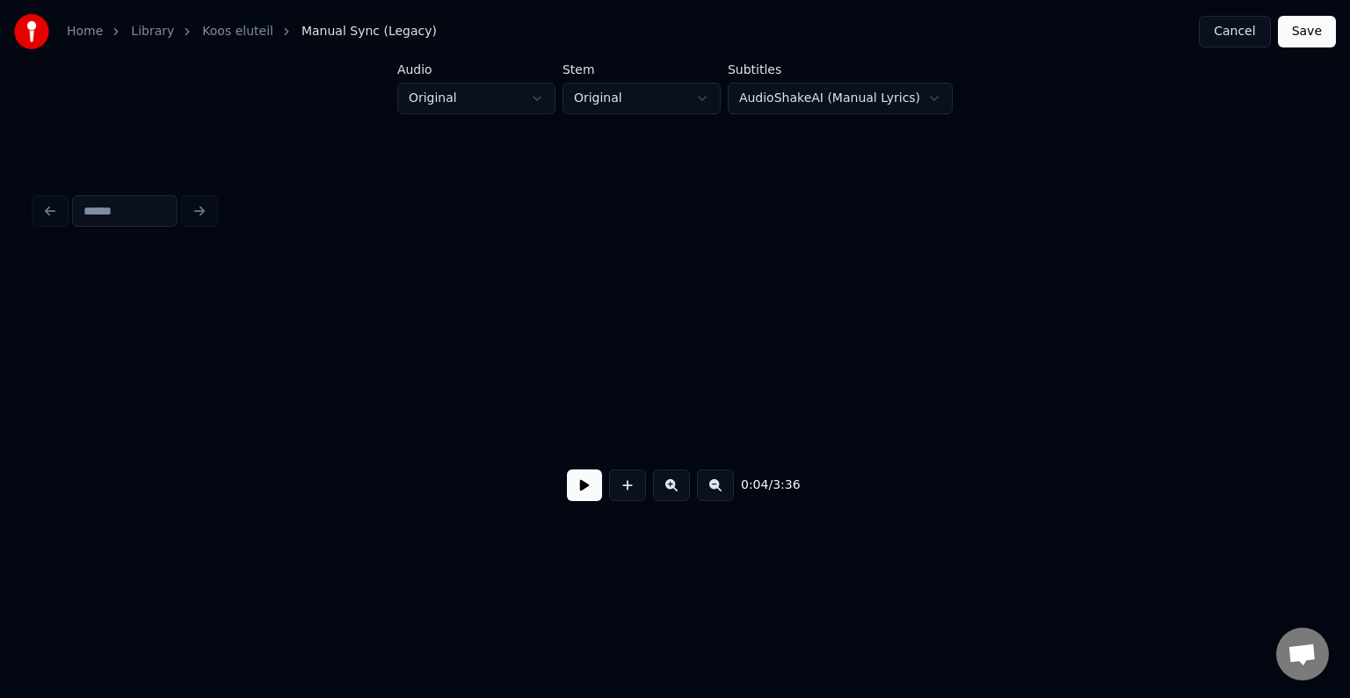
scroll to position [0, 5124]
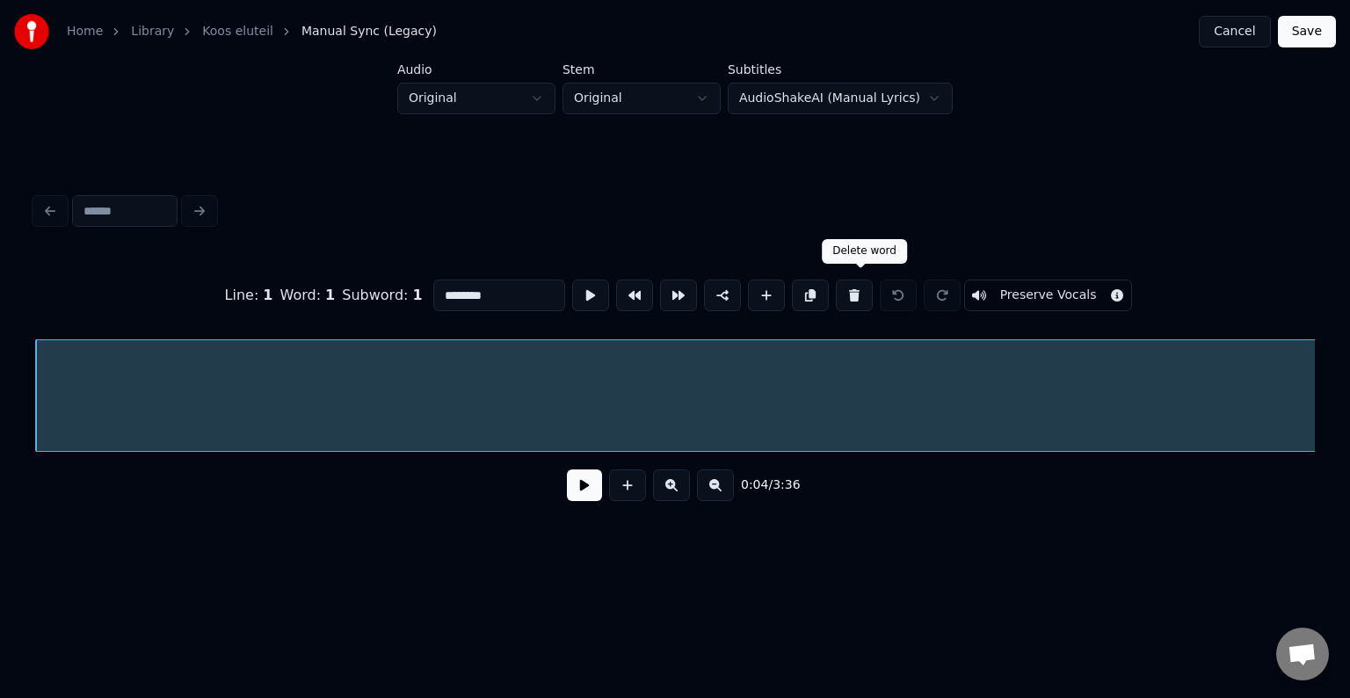
click at [858, 300] on button at bounding box center [854, 295] width 37 height 32
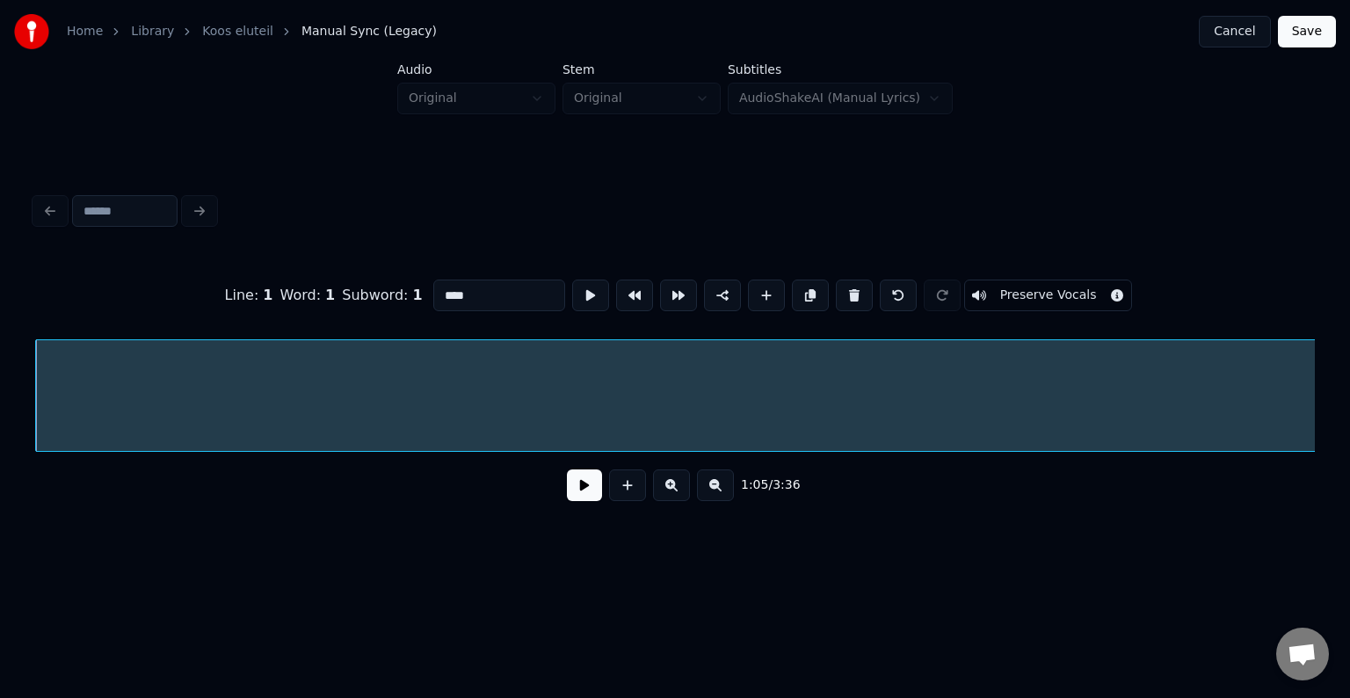
click at [858, 300] on button at bounding box center [854, 295] width 37 height 32
click at [860, 288] on button at bounding box center [854, 295] width 37 height 32
click at [861, 288] on button at bounding box center [854, 295] width 37 height 32
click at [862, 286] on button at bounding box center [854, 295] width 37 height 32
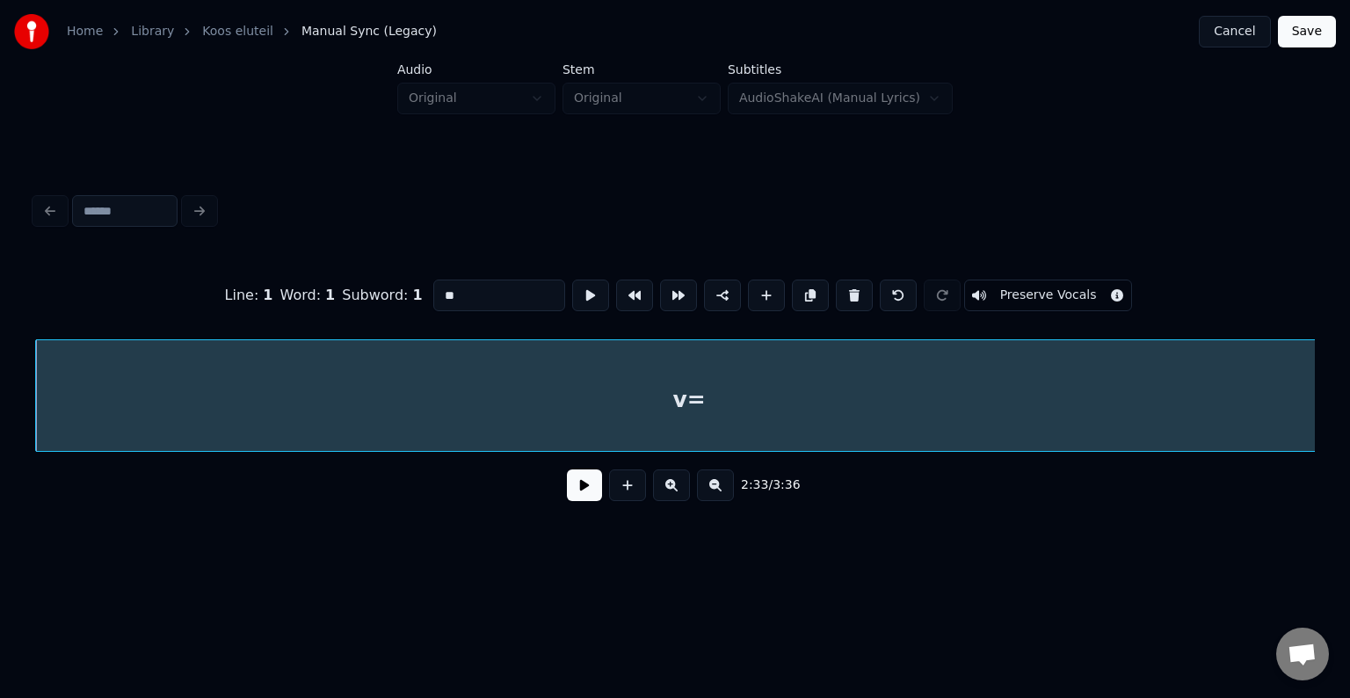
type input "**********"
click at [862, 286] on button at bounding box center [854, 295] width 37 height 32
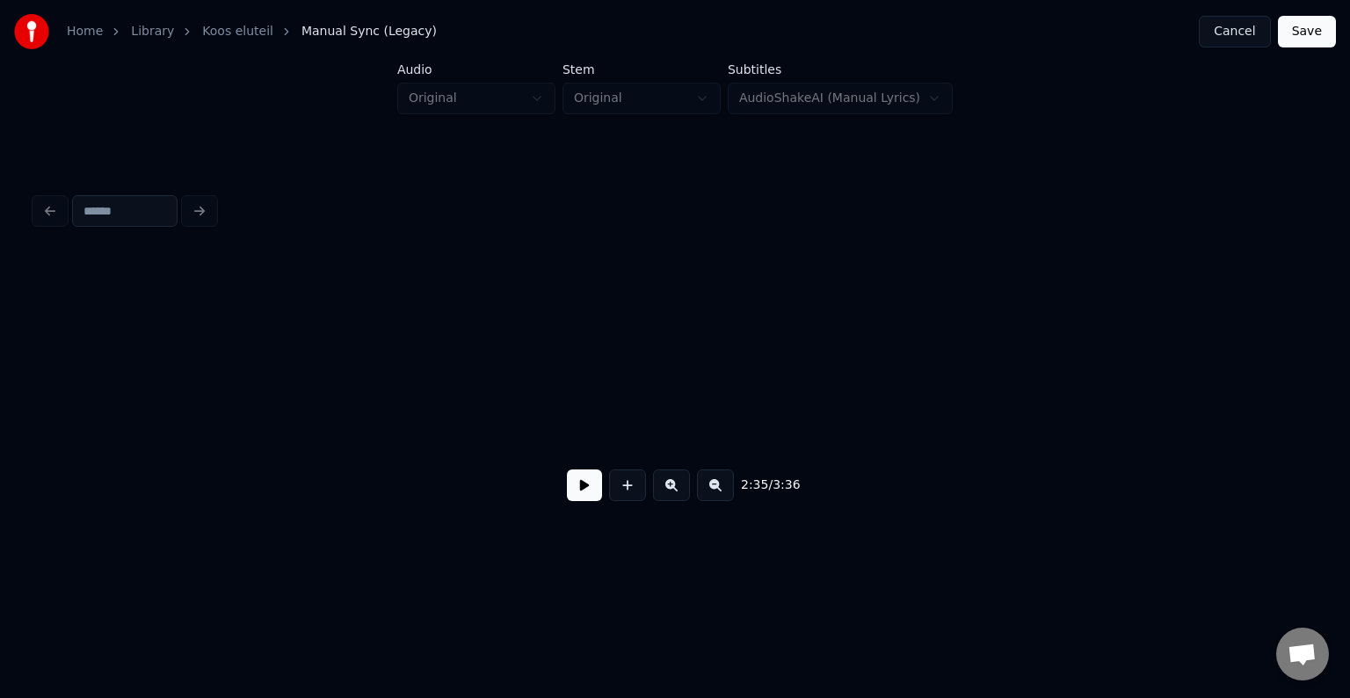
scroll to position [0, 164413]
click at [567, 486] on button at bounding box center [584, 485] width 35 height 32
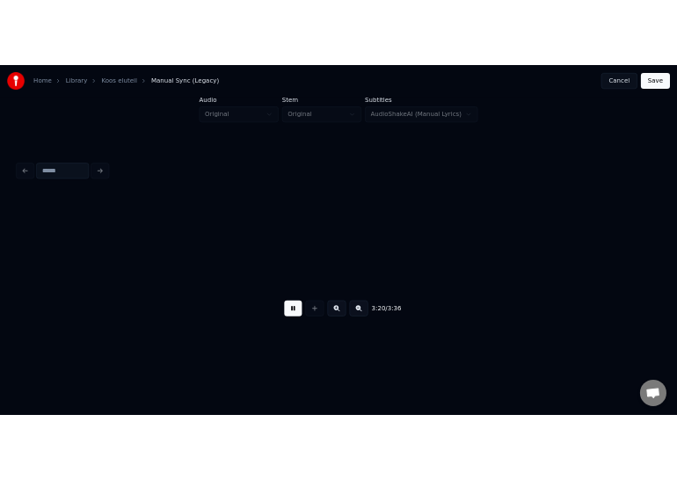
scroll to position [0, 211383]
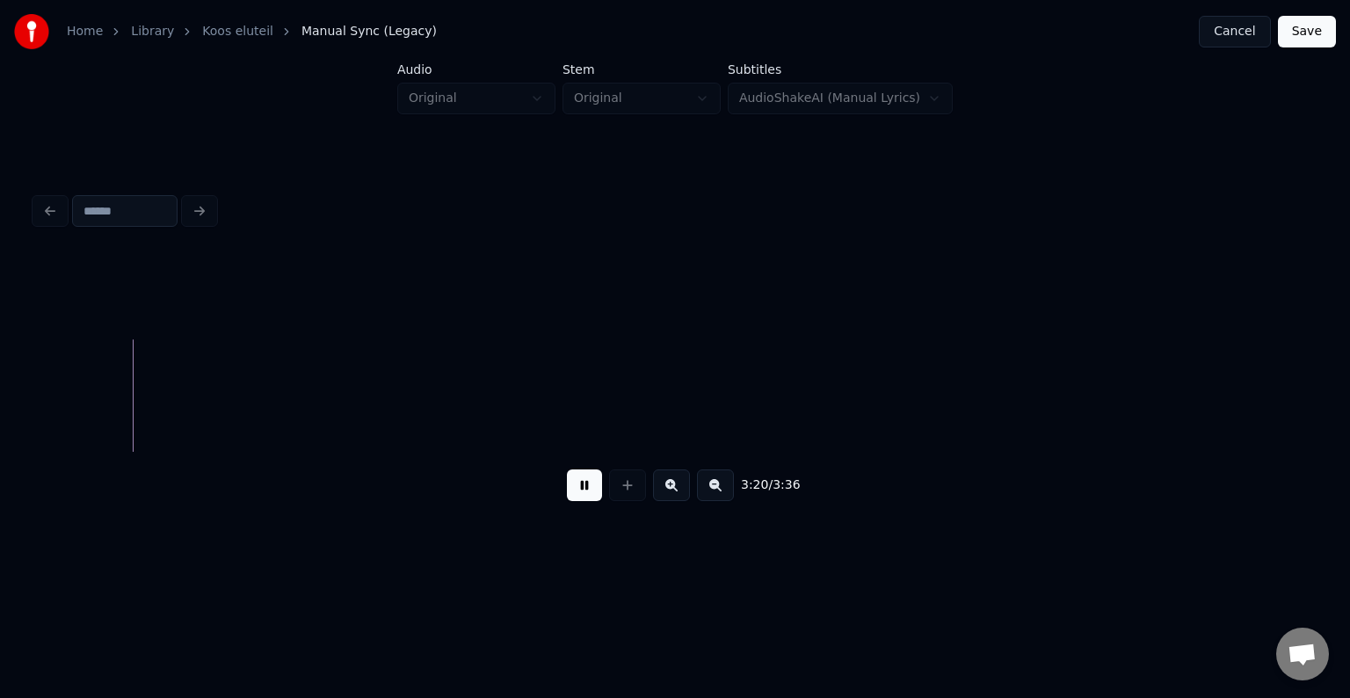
click at [1300, 42] on button "Save" at bounding box center [1307, 32] width 58 height 32
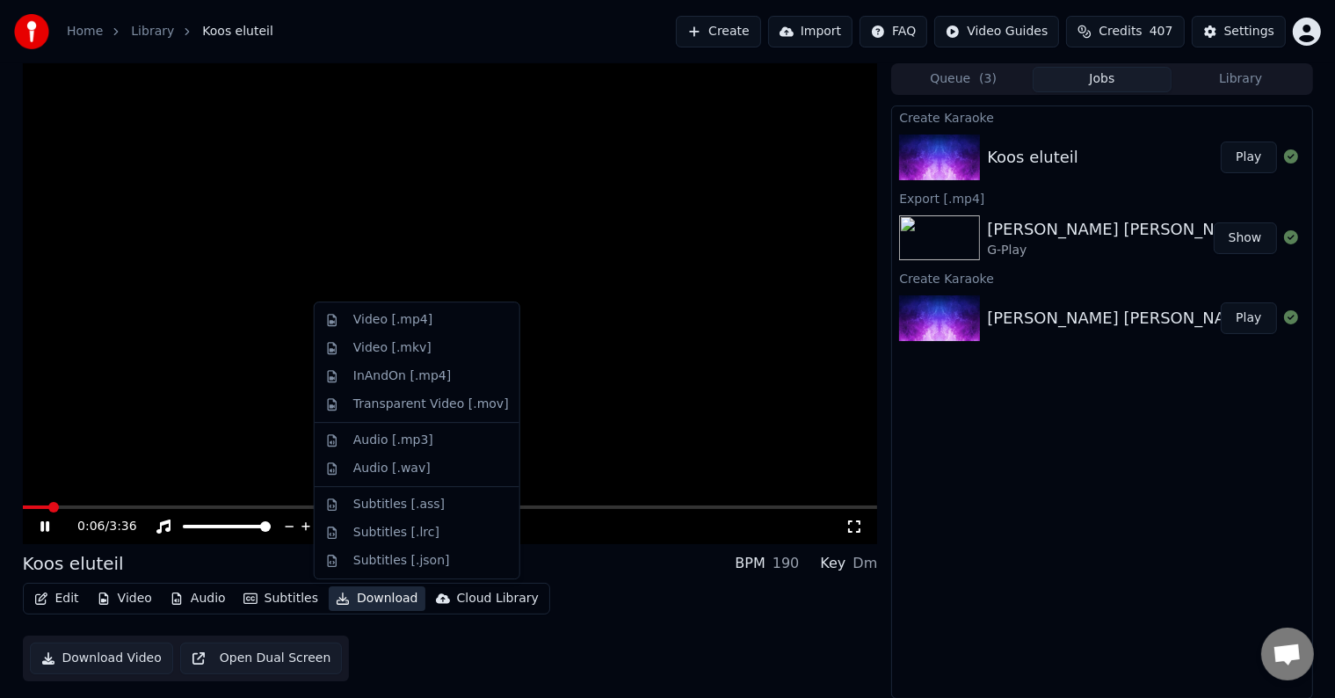
click at [372, 605] on button "Download" at bounding box center [377, 598] width 97 height 25
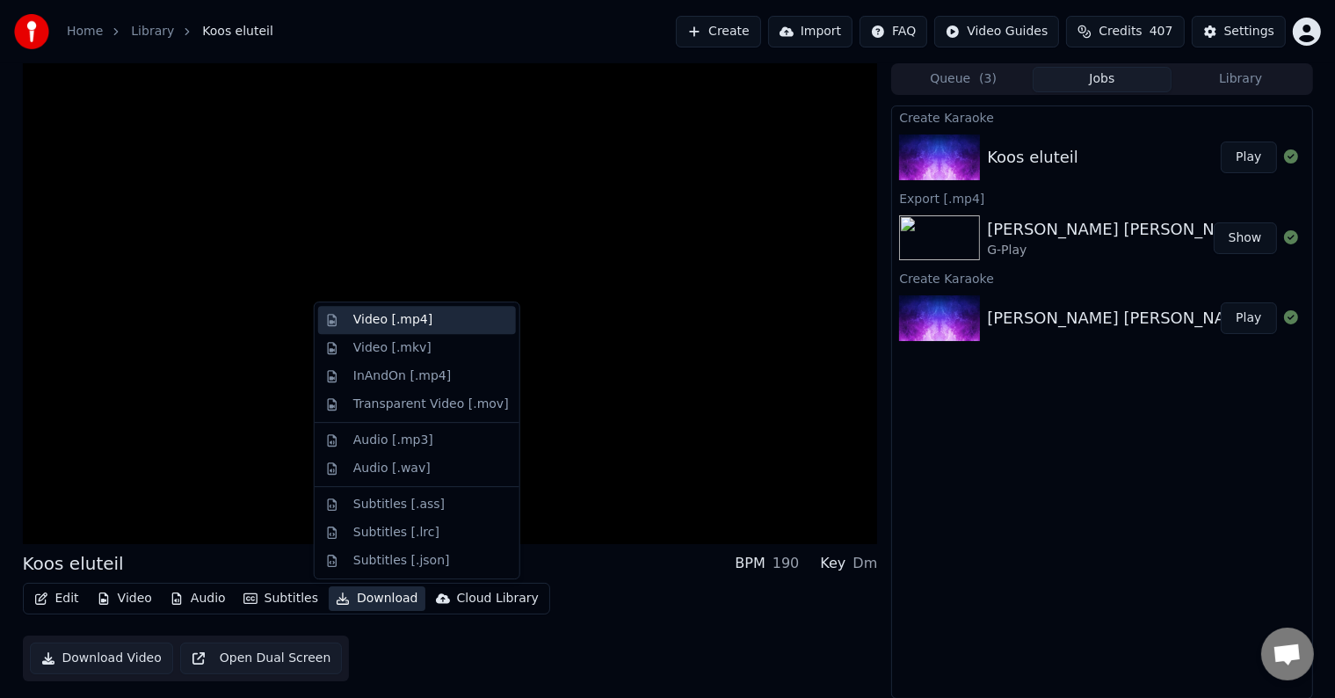
click at [407, 319] on div "Video [.mp4]" at bounding box center [392, 320] width 79 height 18
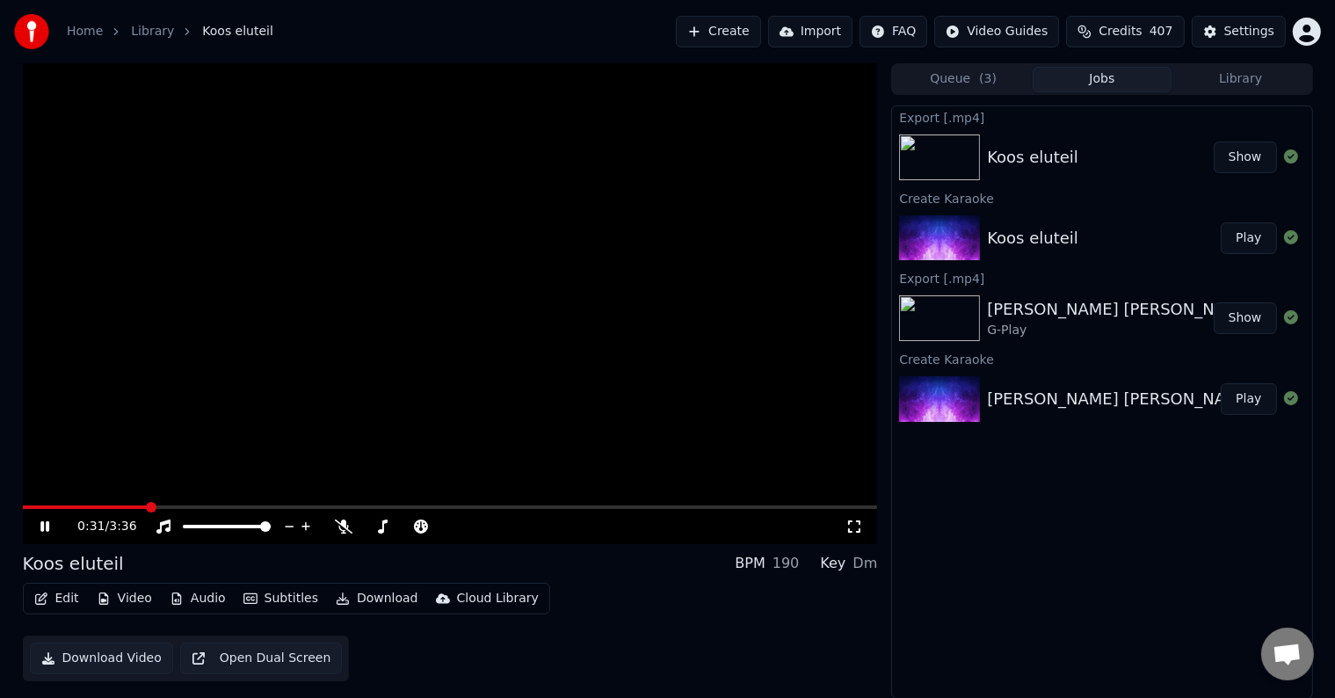
click at [47, 524] on icon at bounding box center [44, 526] width 9 height 11
click at [1248, 154] on button "Show" at bounding box center [1244, 157] width 63 height 32
